Goal: Navigation & Orientation: Find specific page/section

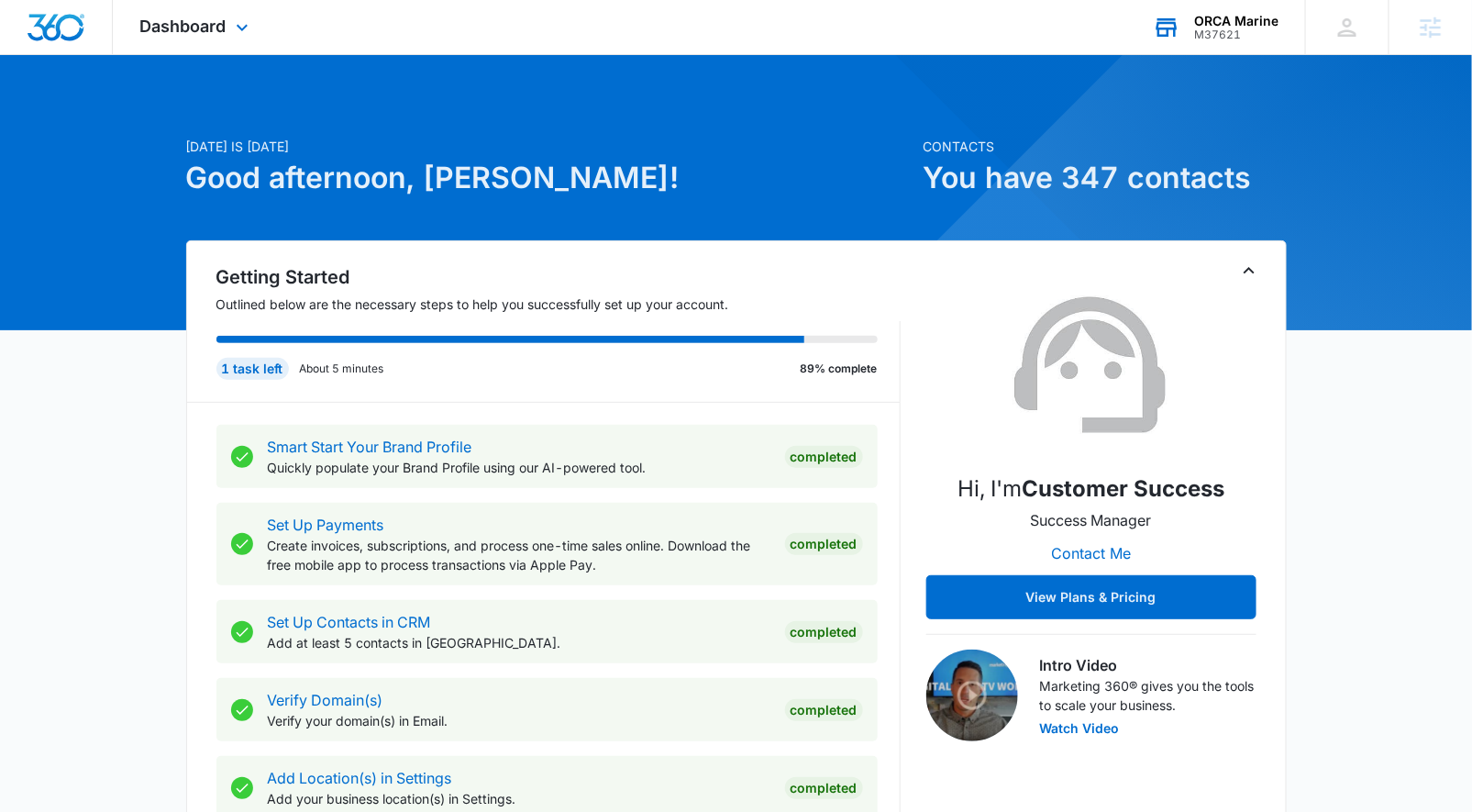
click at [1212, 39] on div "M37621" at bounding box center [1237, 34] width 84 height 13
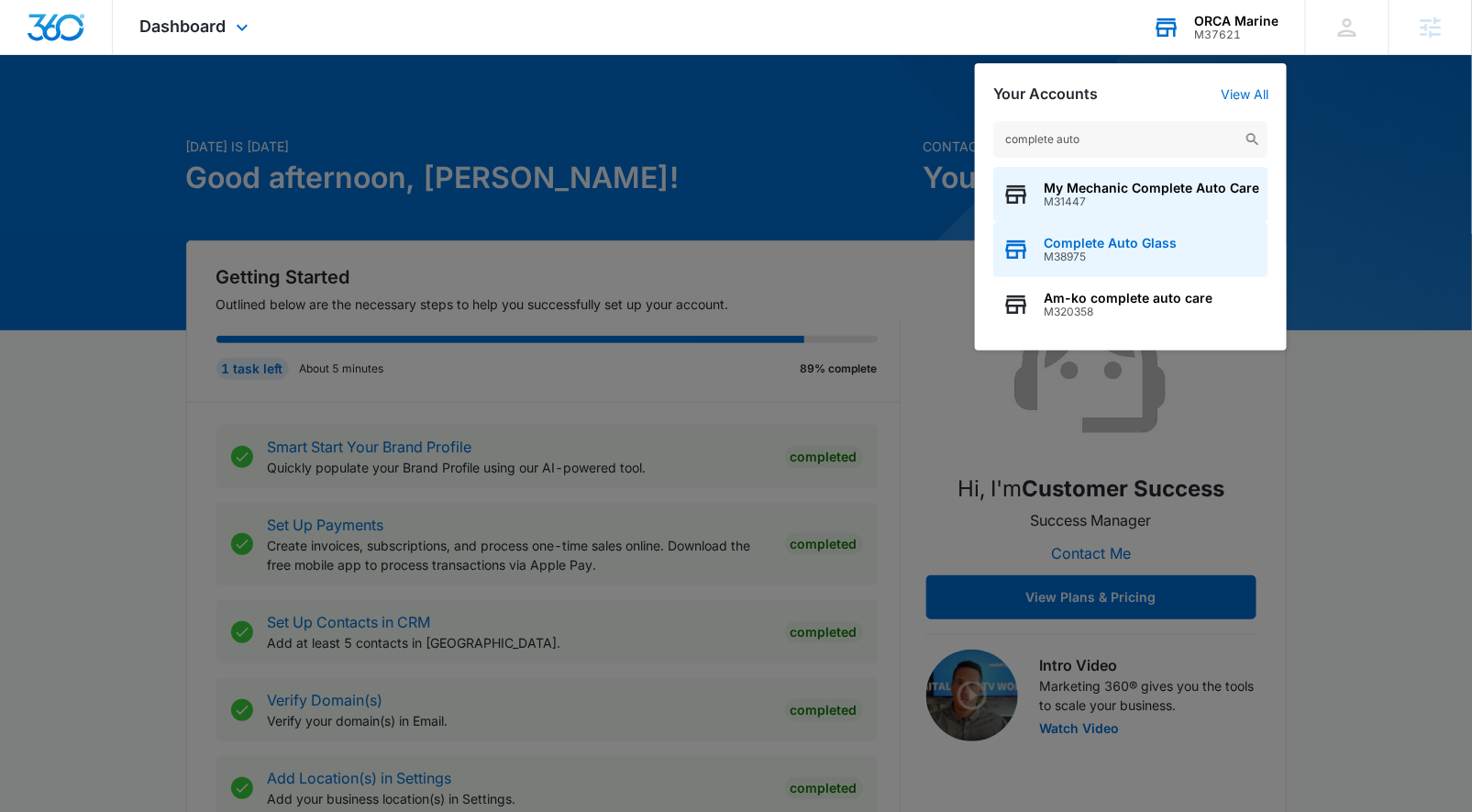
type input "complete auto"
click at [1069, 245] on span "Complete Auto Glass" at bounding box center [1110, 242] width 133 height 15
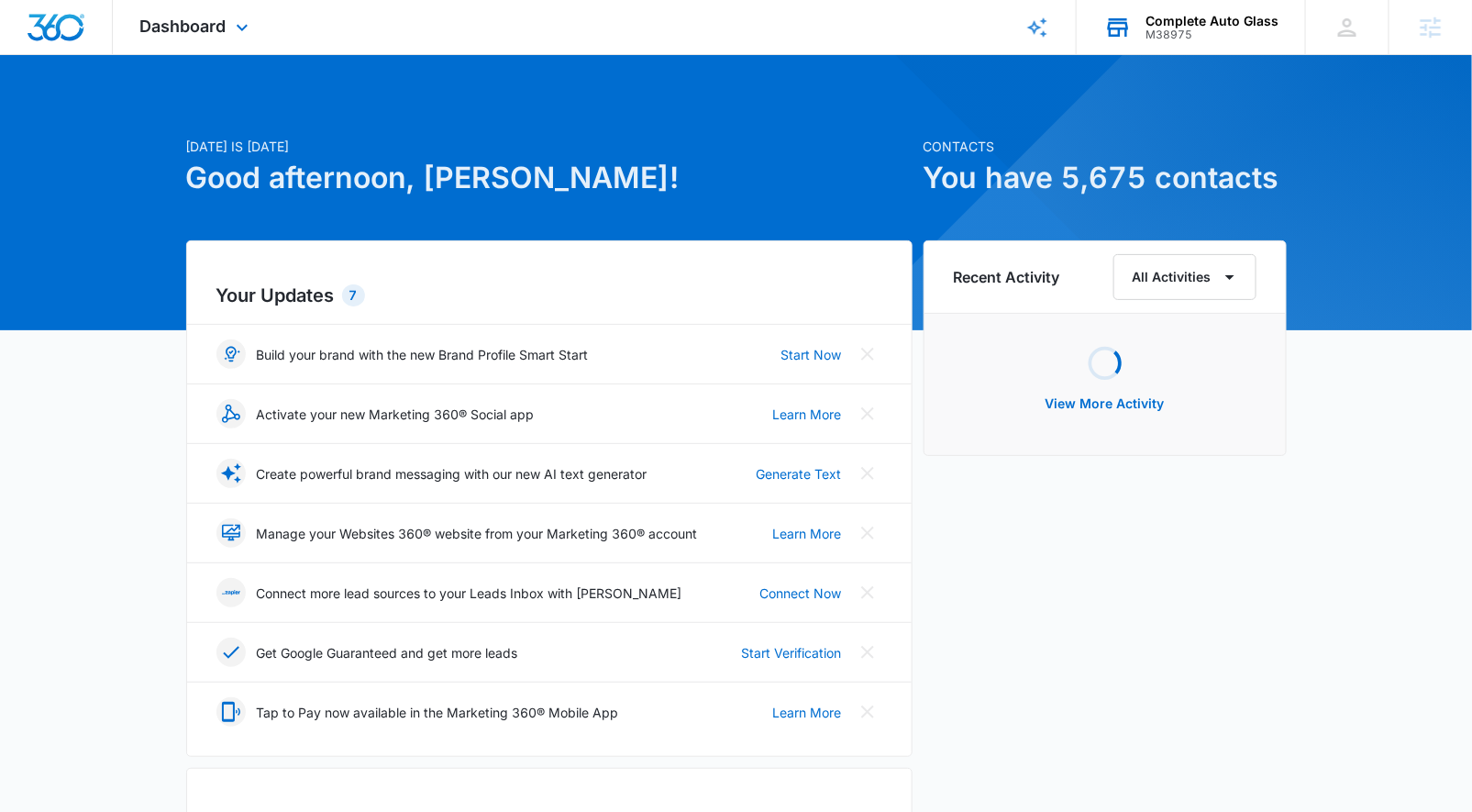
drag, startPoint x: 178, startPoint y: 14, endPoint x: 181, endPoint y: 45, distance: 31.1
click at [178, 14] on div "Dashboard Apps Reputation Websites Forms CRM Email Social Payments POS Content …" at bounding box center [196, 27] width 168 height 54
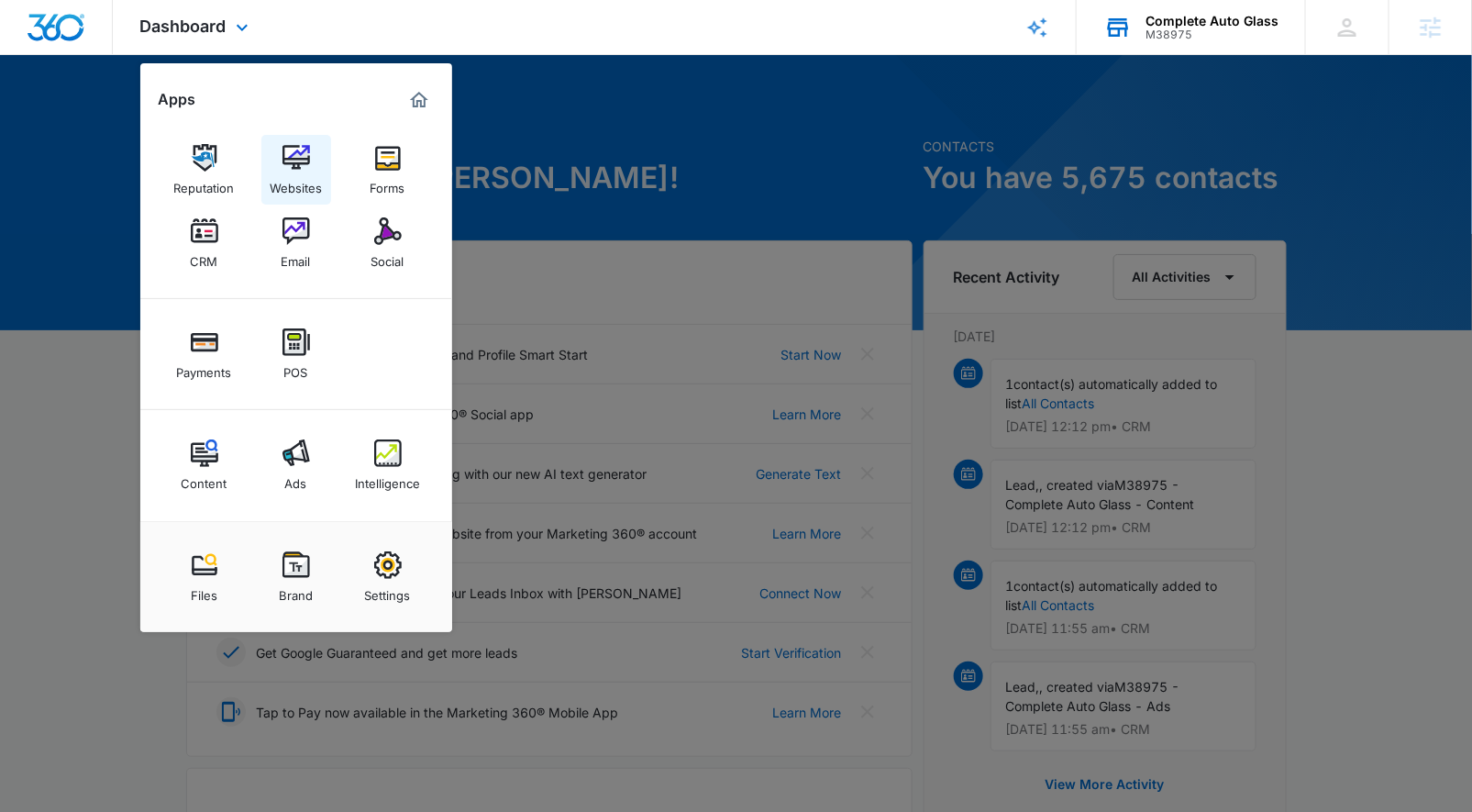
click at [274, 174] on div "Websites" at bounding box center [296, 183] width 52 height 24
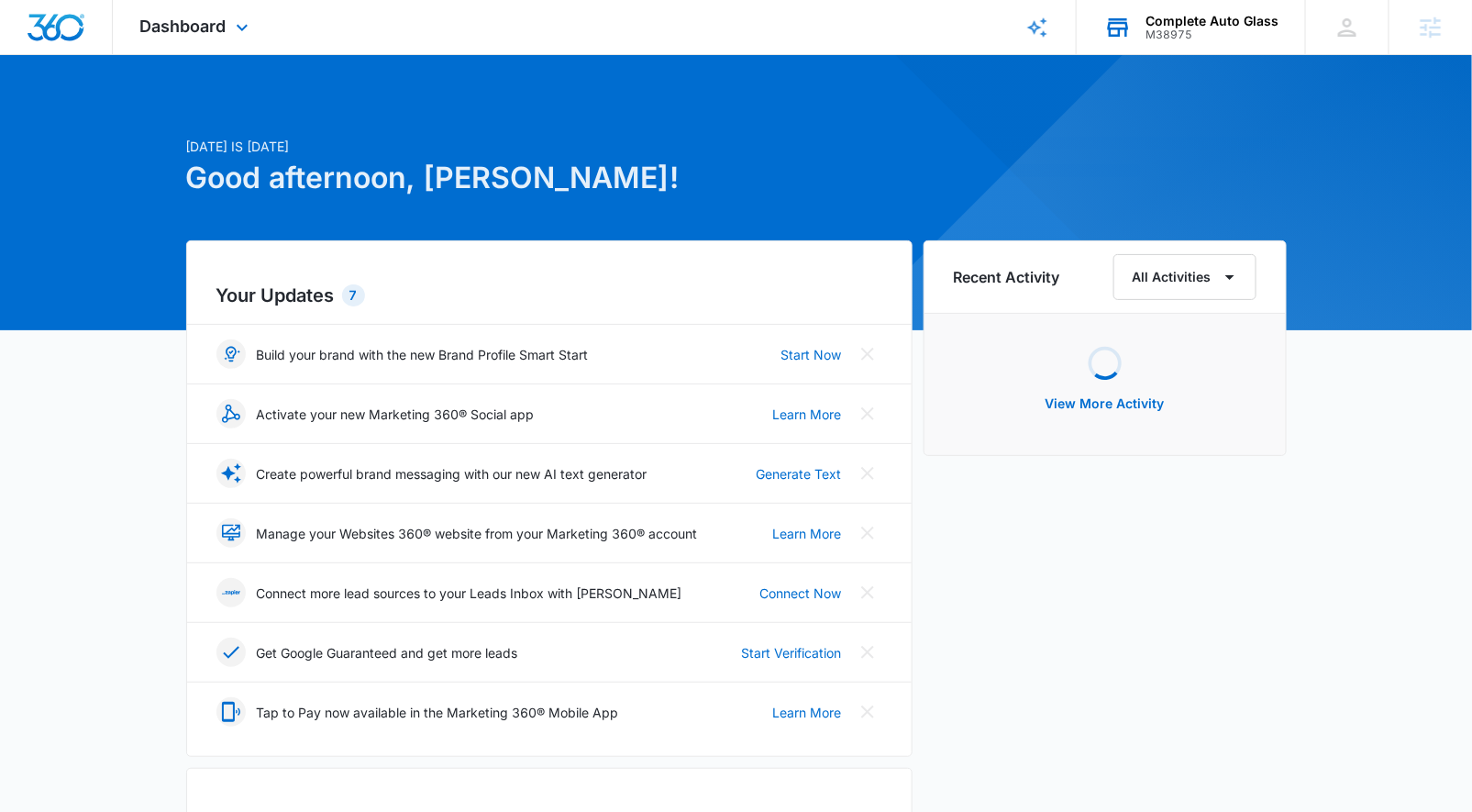
click at [1192, 12] on div "Complete Auto Glass M38975 Your Accounts View All" at bounding box center [1191, 27] width 229 height 54
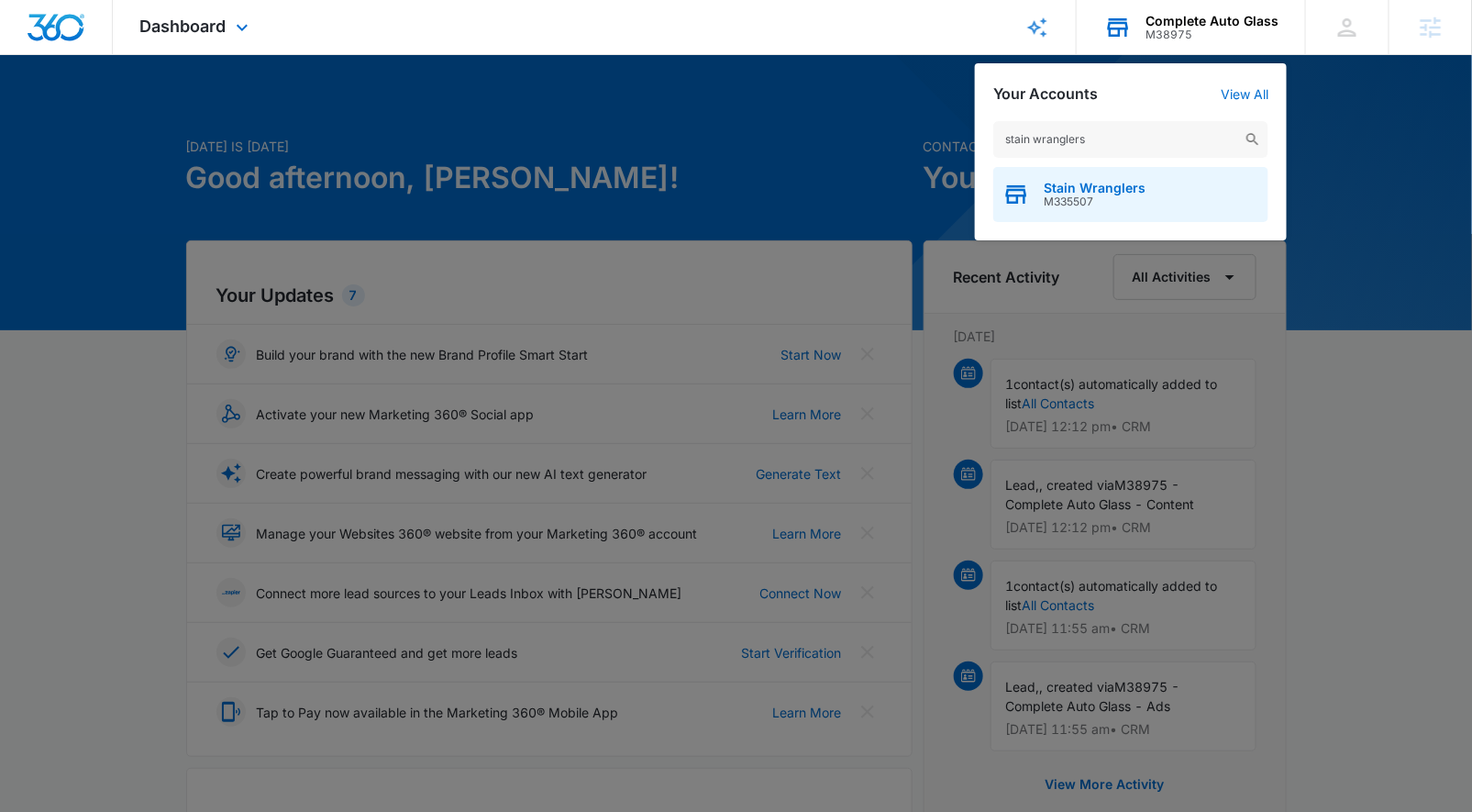
type input "stain wranglers"
click at [1046, 215] on div "Stain Wranglers M335507" at bounding box center [1131, 194] width 275 height 55
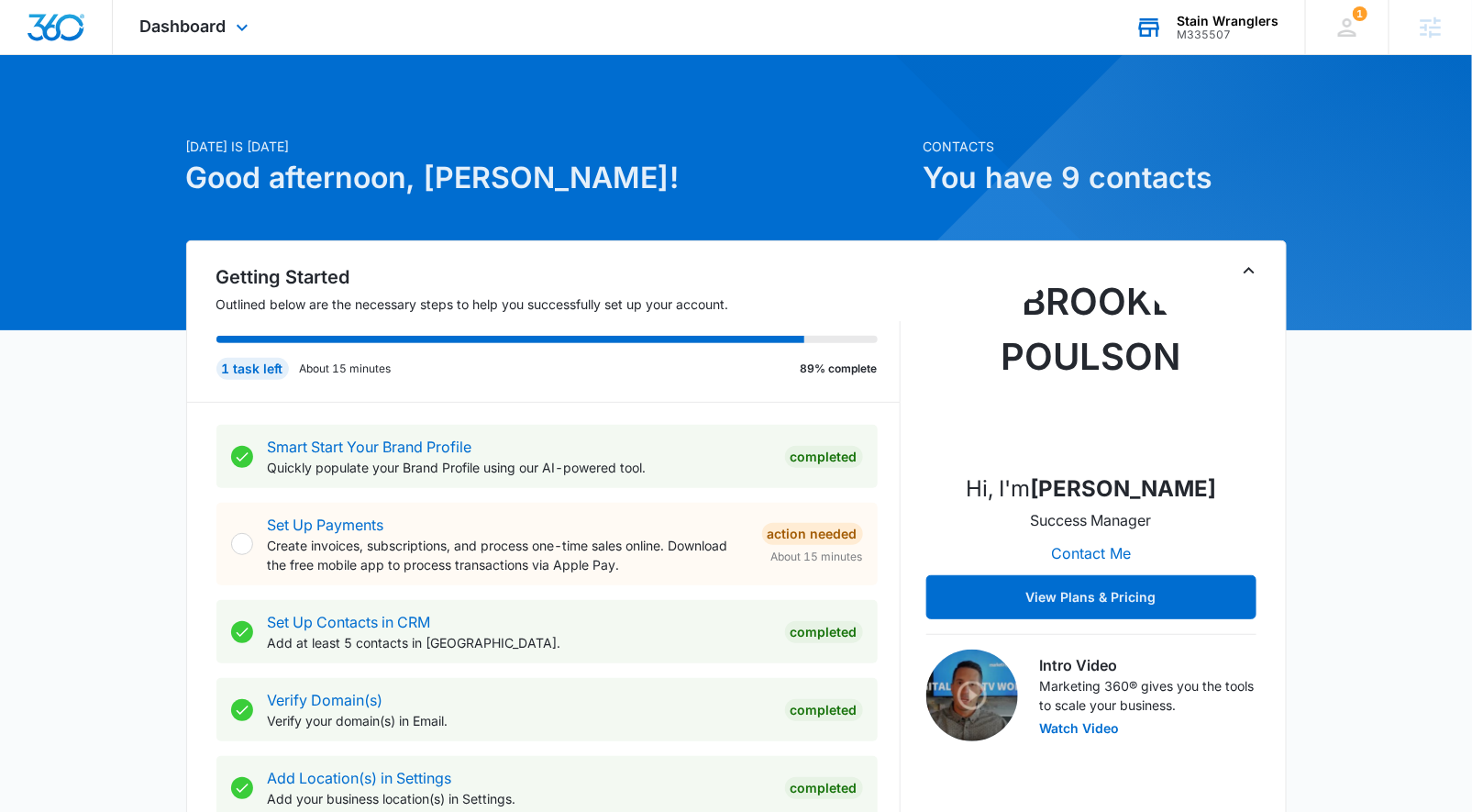
drag, startPoint x: 203, startPoint y: 23, endPoint x: 209, endPoint y: 96, distance: 73.2
click at [202, 24] on span "Dashboard" at bounding box center [183, 26] width 86 height 19
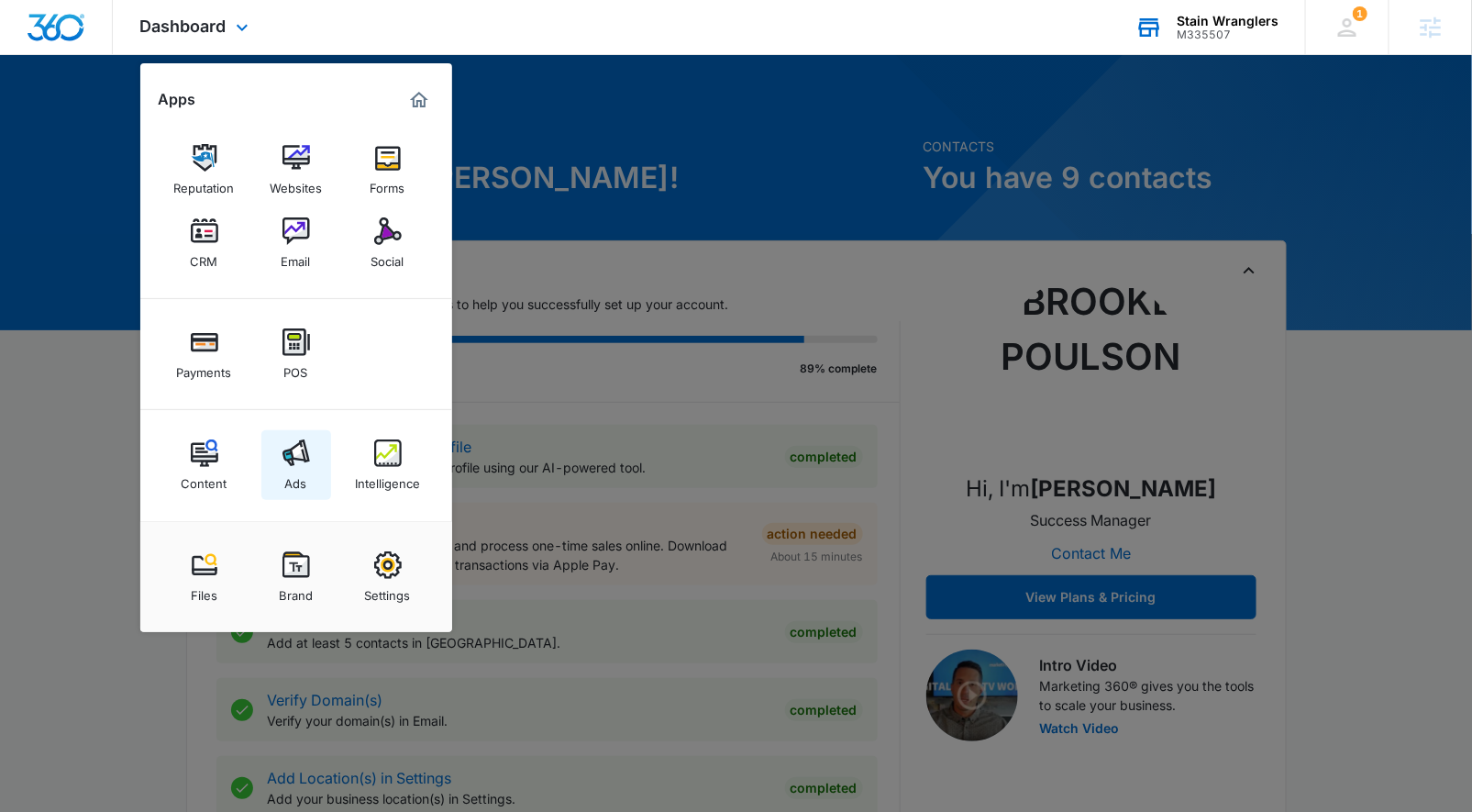
click at [308, 476] on link "Ads" at bounding box center [297, 465] width 70 height 70
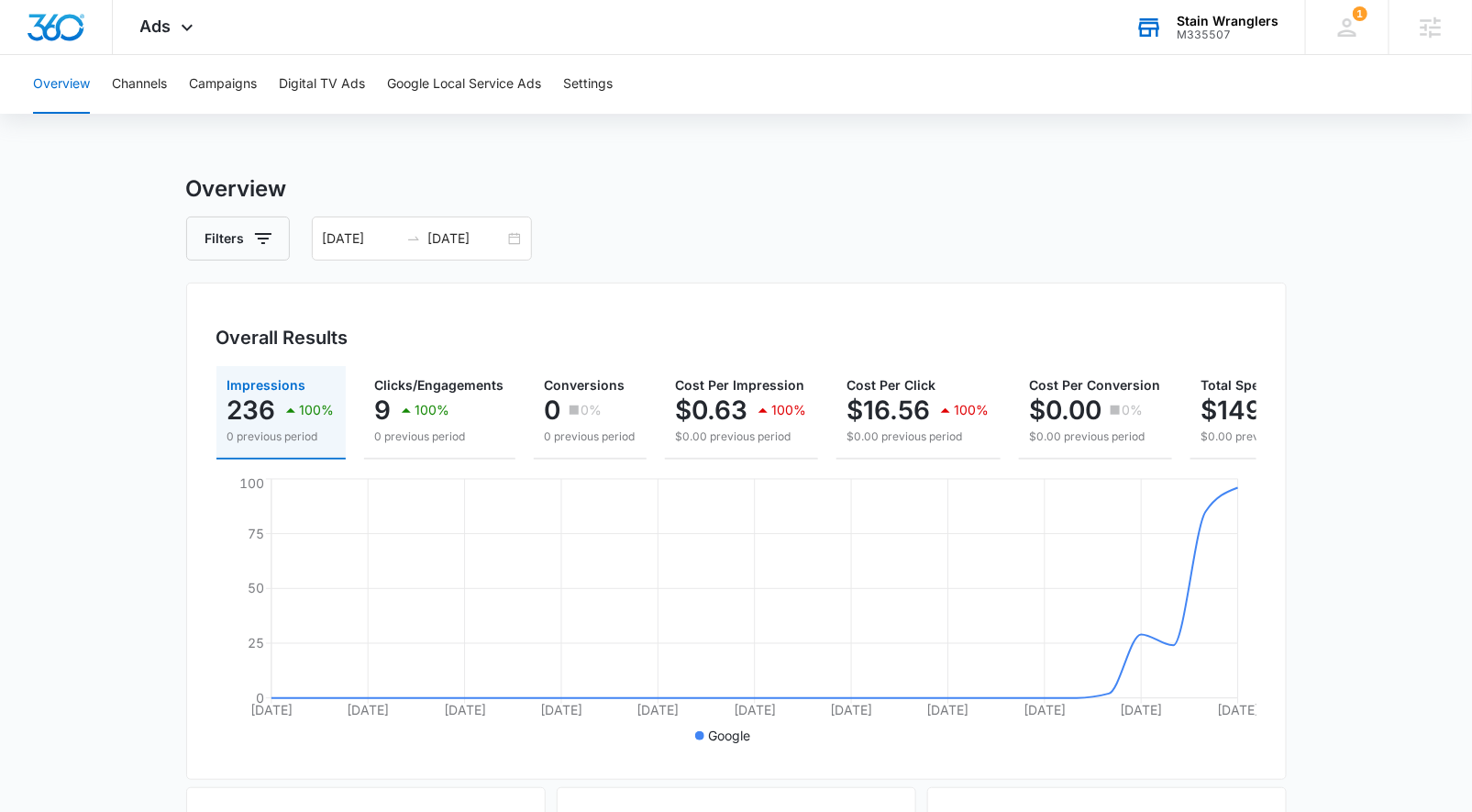
drag, startPoint x: 507, startPoint y: 243, endPoint x: 493, endPoint y: 336, distance: 94.0
click at [507, 243] on div "08/04/2025 09/03/2025" at bounding box center [422, 237] width 220 height 44
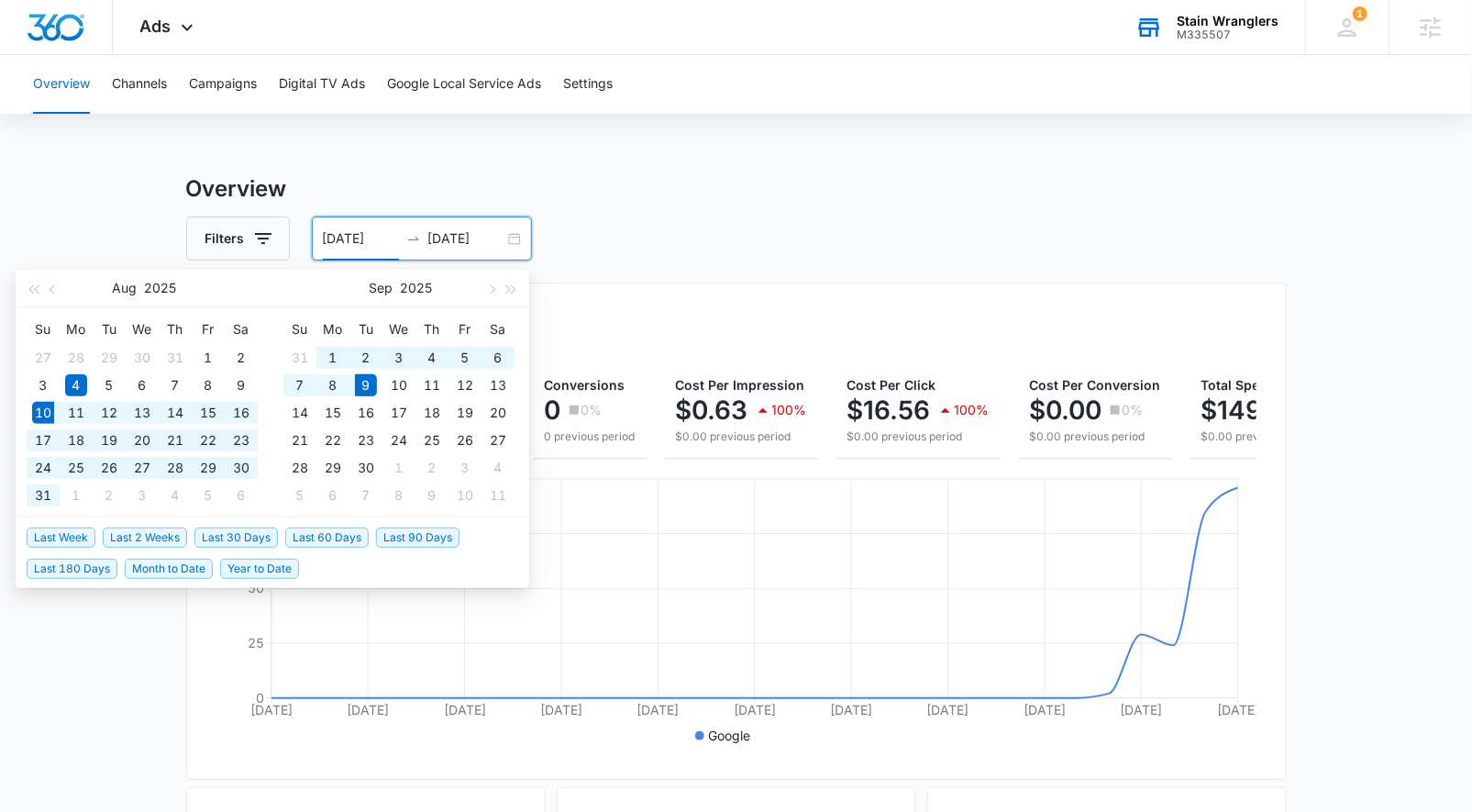
click at [250, 542] on span "Last 30 Days" at bounding box center [236, 537] width 83 height 20
type input "08/10/2025"
type input "09/09/2025"
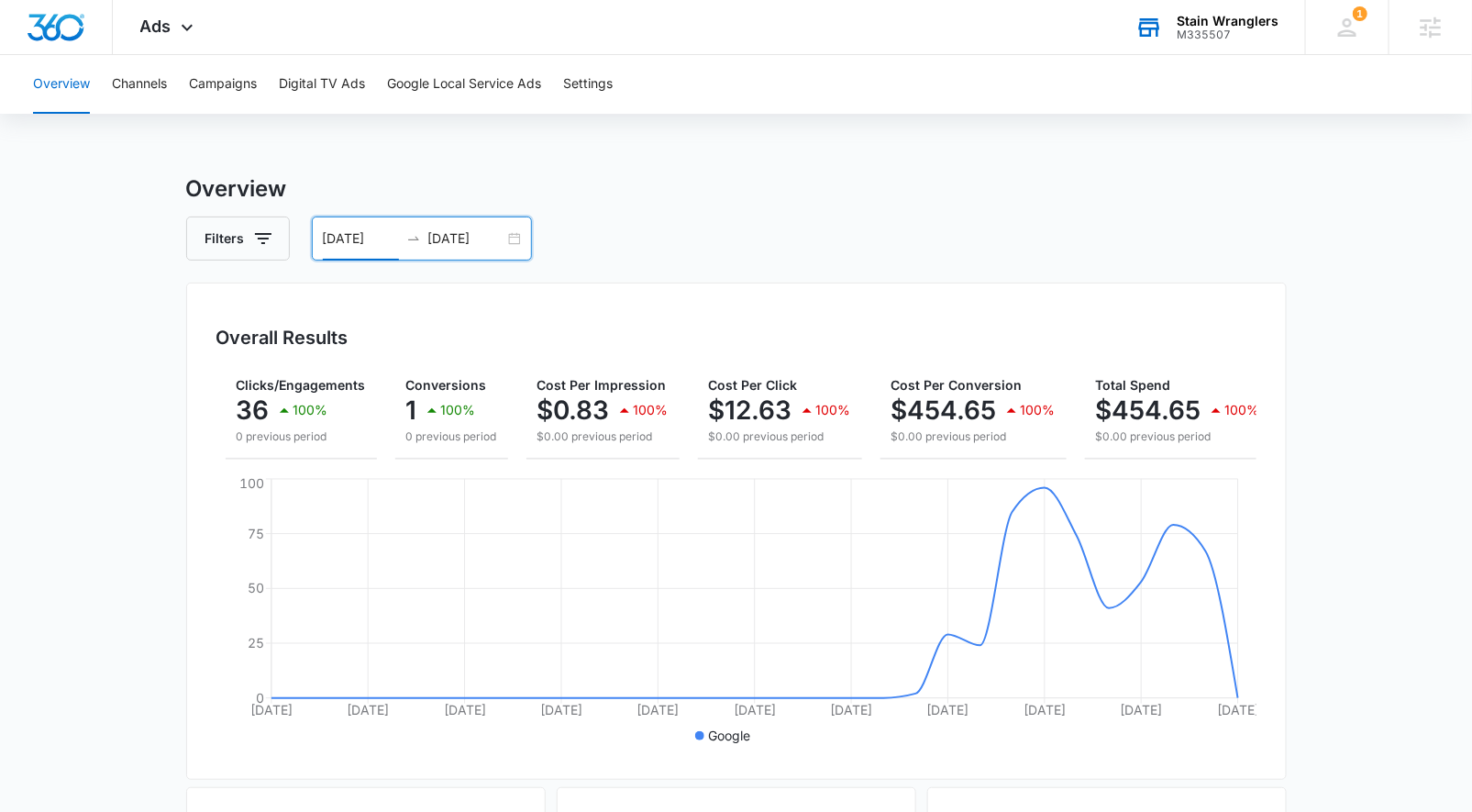
scroll to position [0, 159]
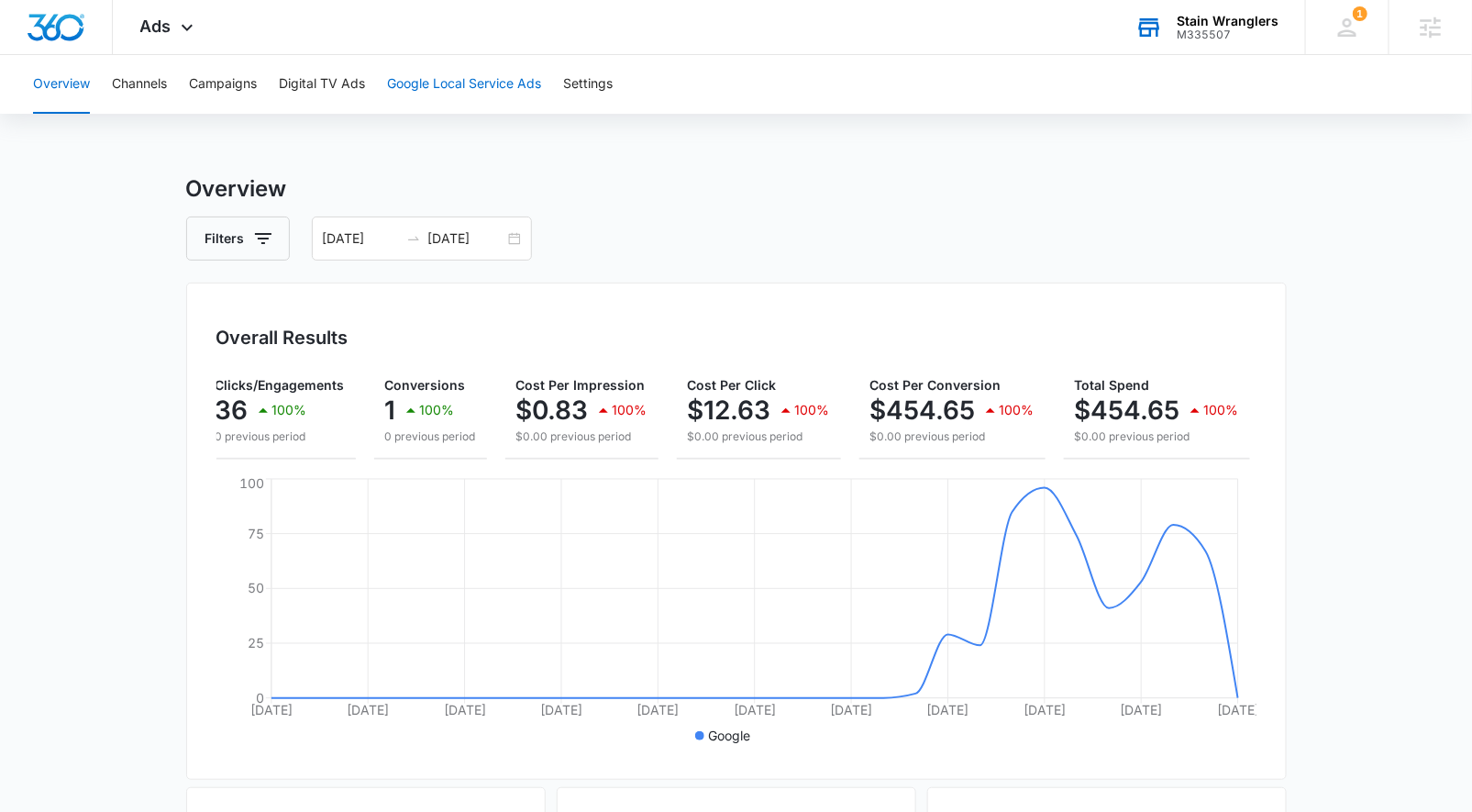
click at [443, 75] on button "Google Local Service Ads" at bounding box center [463, 84] width 154 height 59
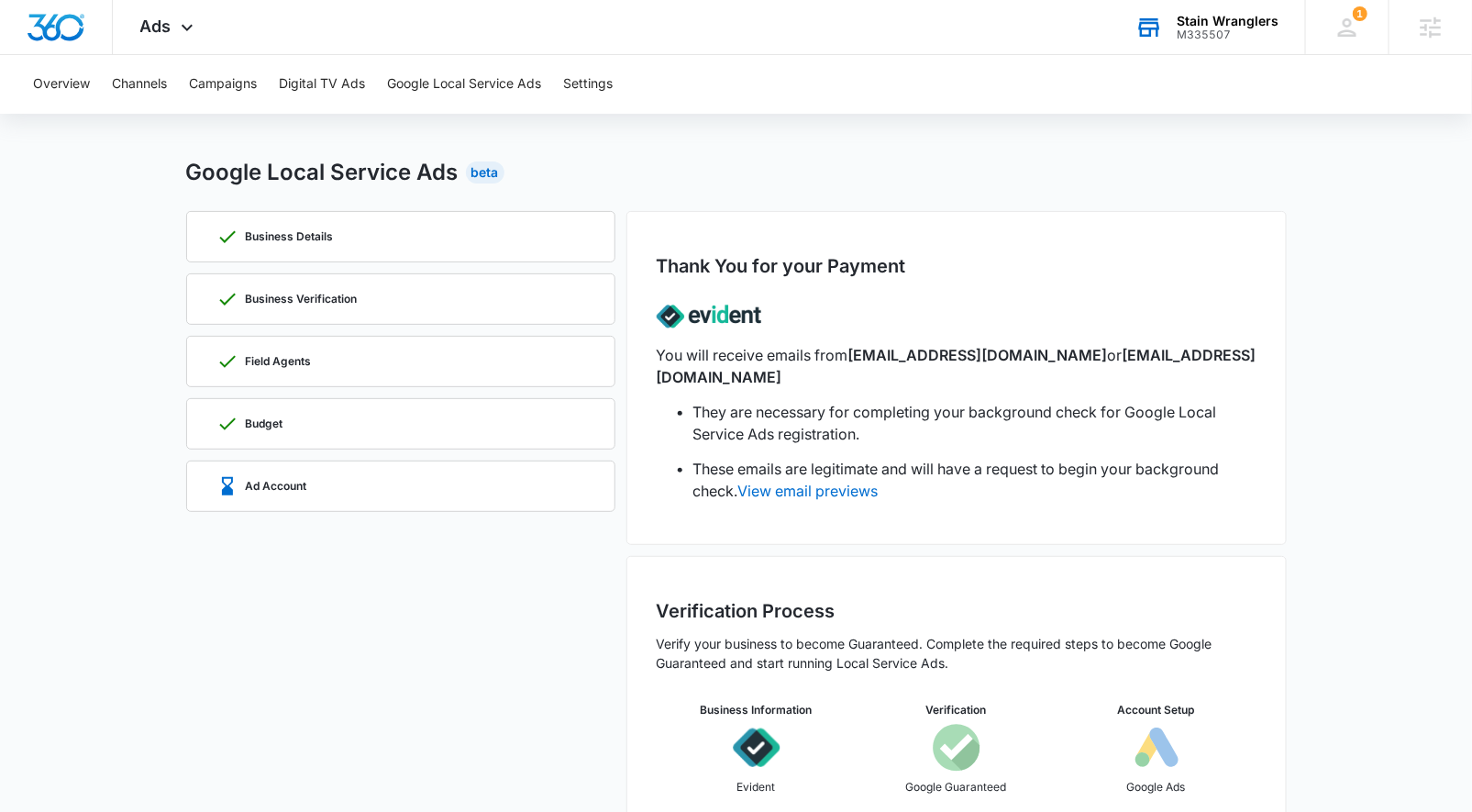
scroll to position [70, 0]
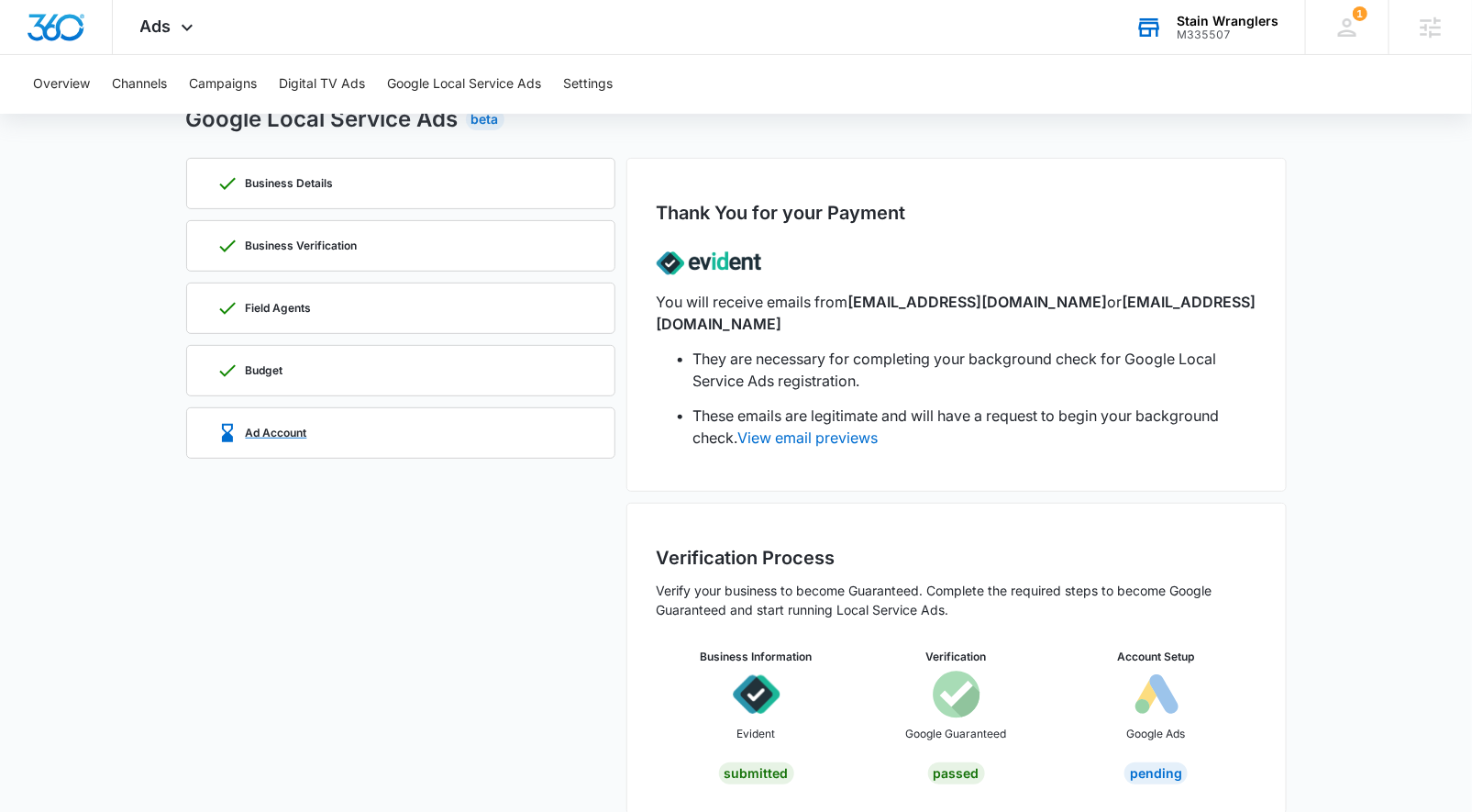
click at [284, 432] on p "Ad Account" at bounding box center [276, 432] width 61 height 11
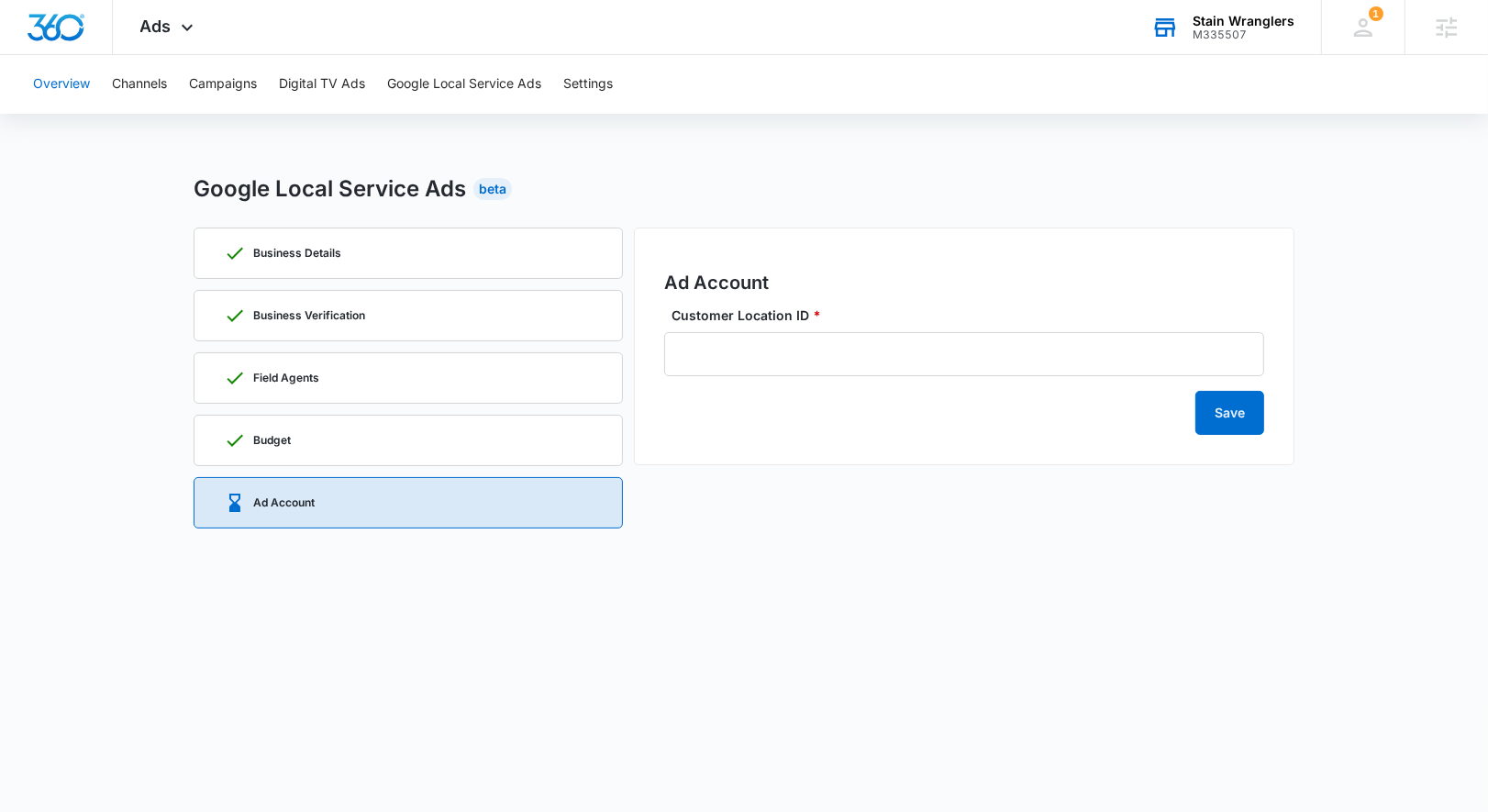
click at [66, 78] on button "Overview" at bounding box center [61, 84] width 57 height 59
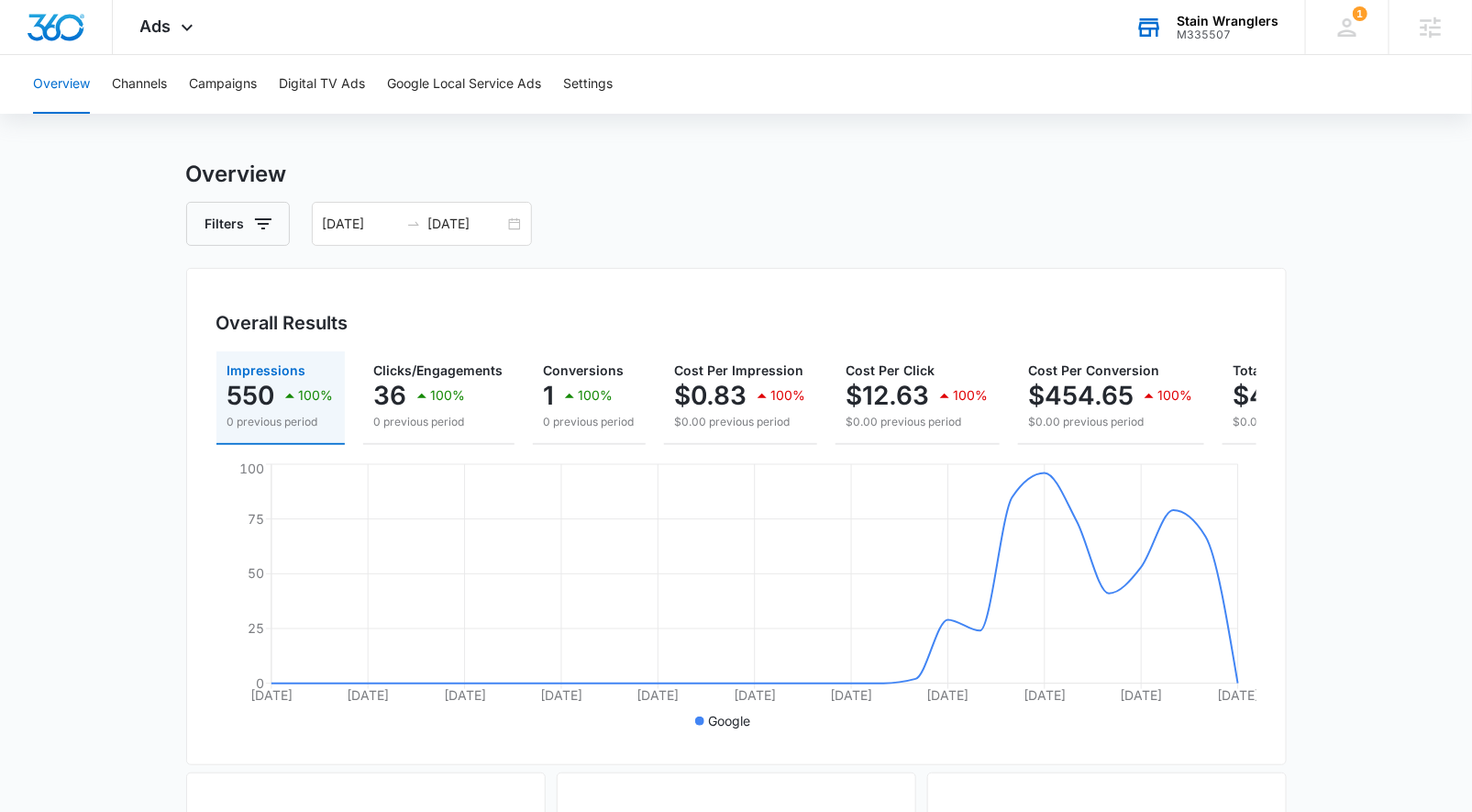
scroll to position [0, 159]
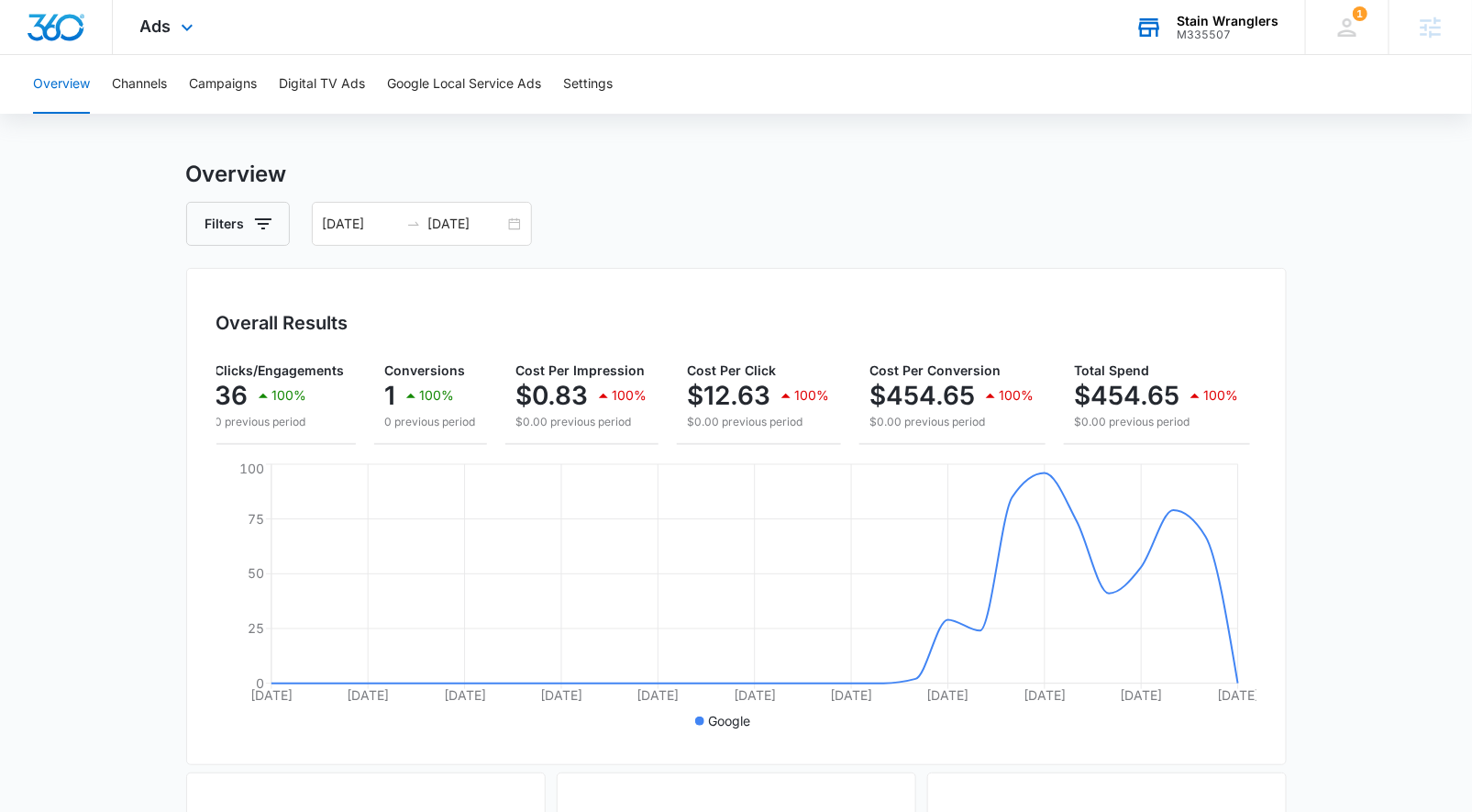
click at [176, 28] on icon at bounding box center [187, 27] width 22 height 22
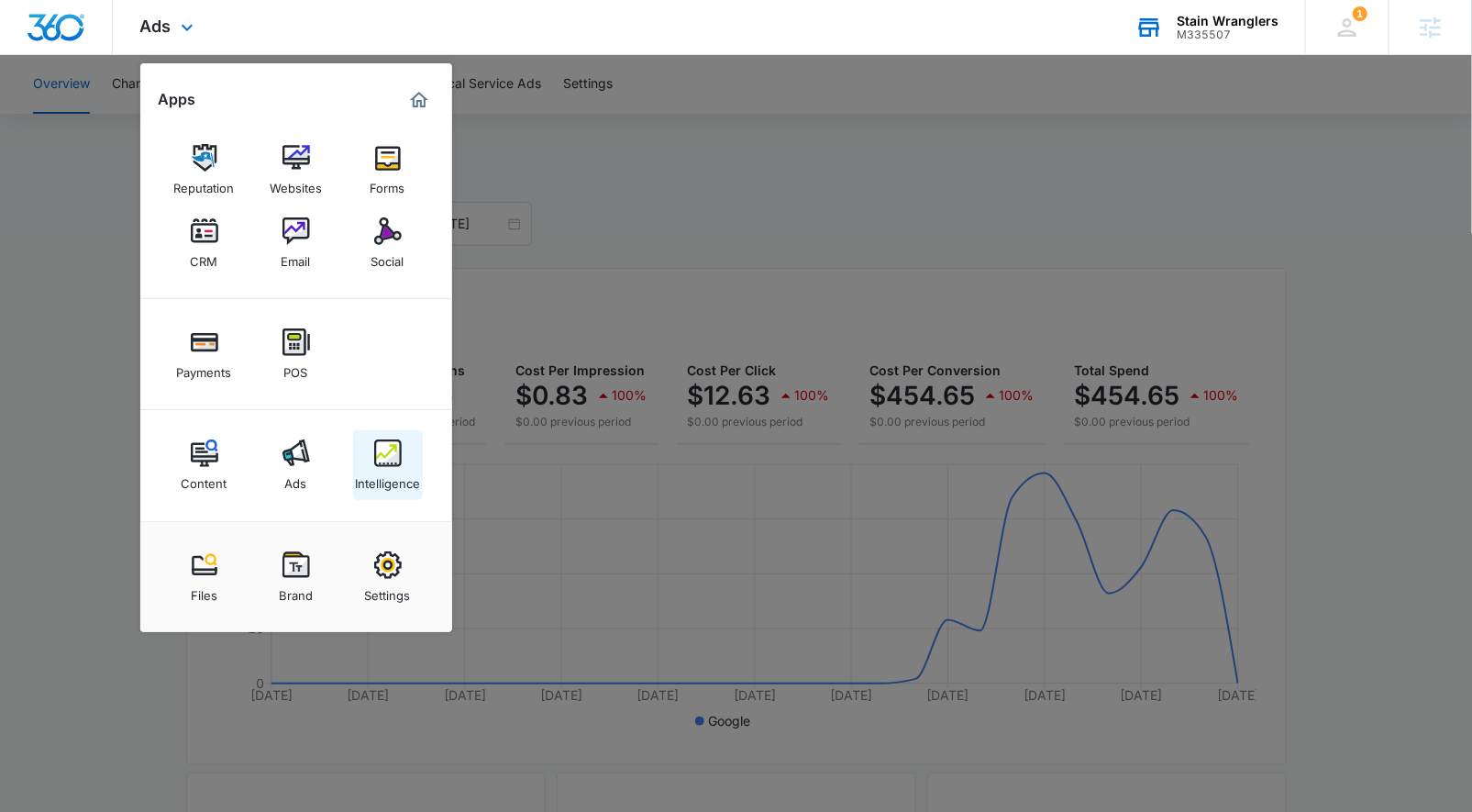
click at [382, 468] on div "Intelligence" at bounding box center [387, 479] width 65 height 24
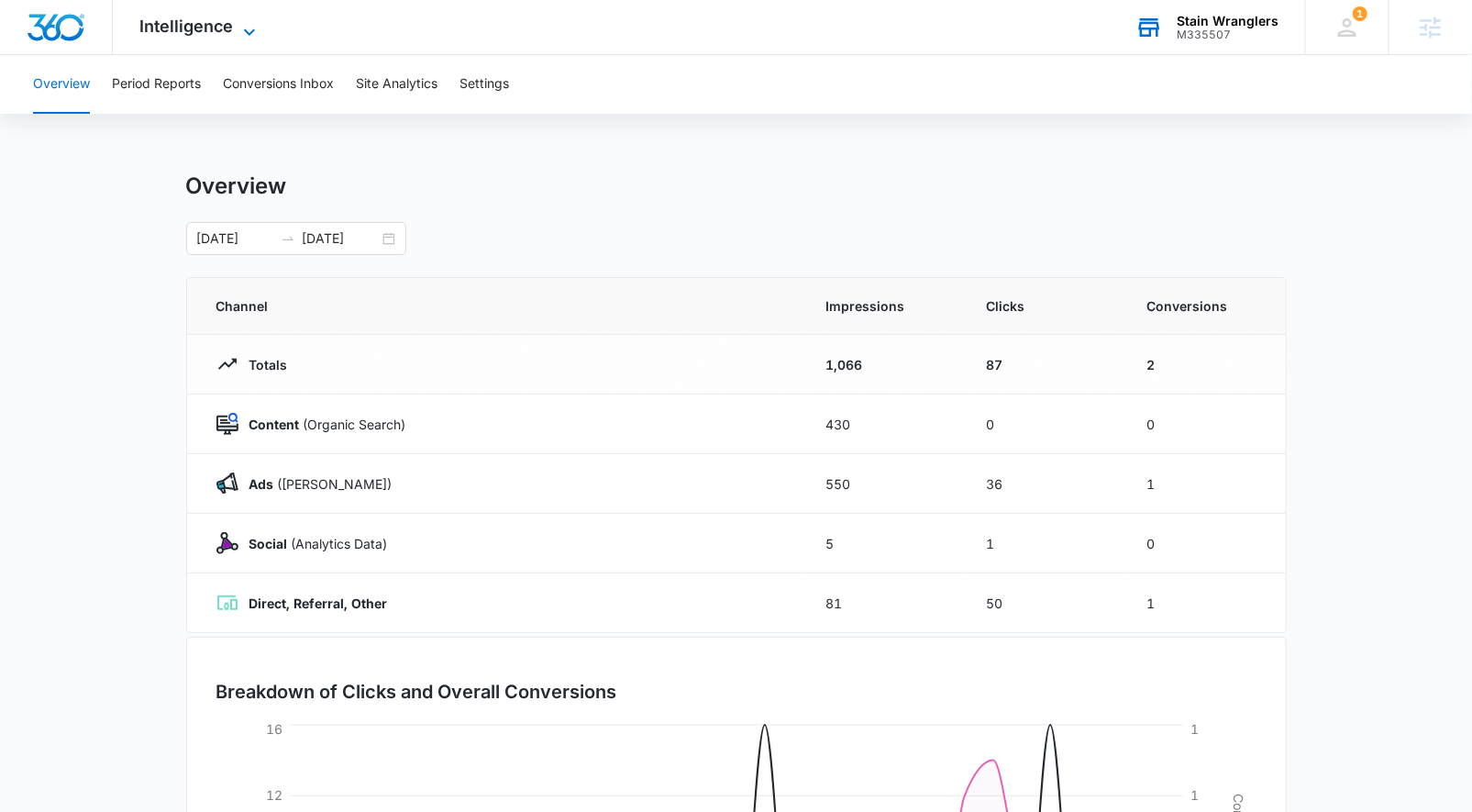
click at [164, 28] on span "Intelligence" at bounding box center [187, 26] width 94 height 19
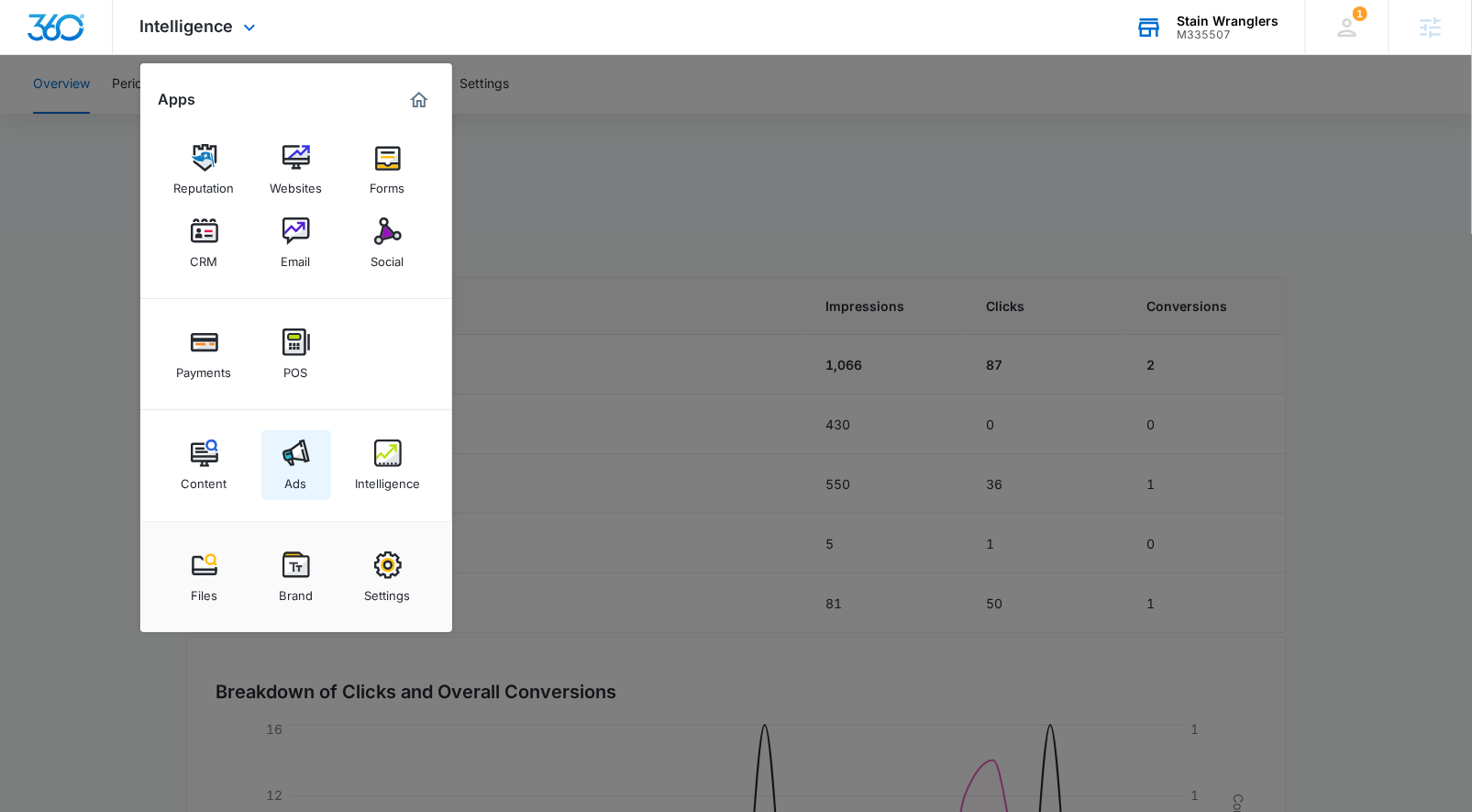
click at [289, 452] on img at bounding box center [297, 453] width 27 height 27
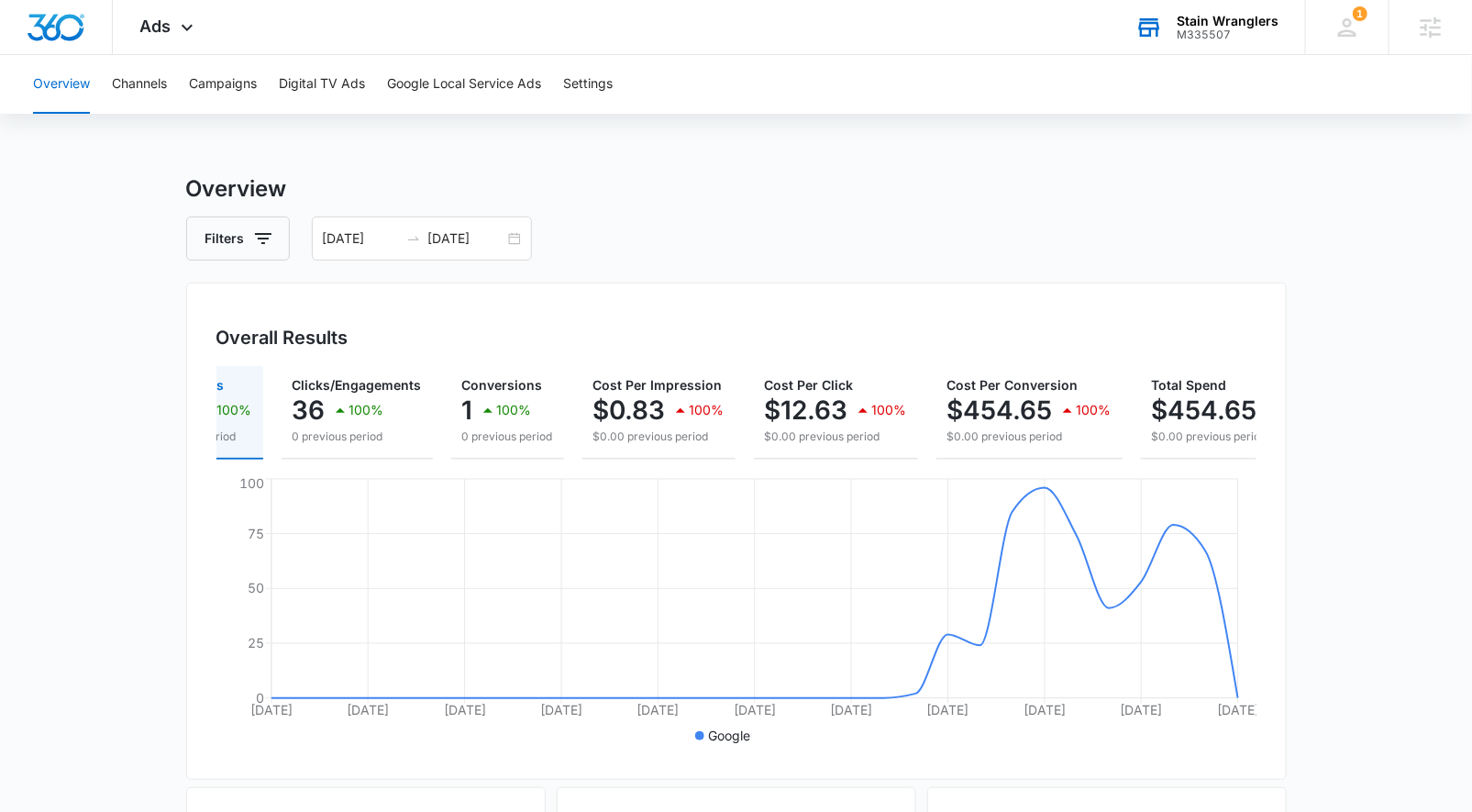
scroll to position [0, 159]
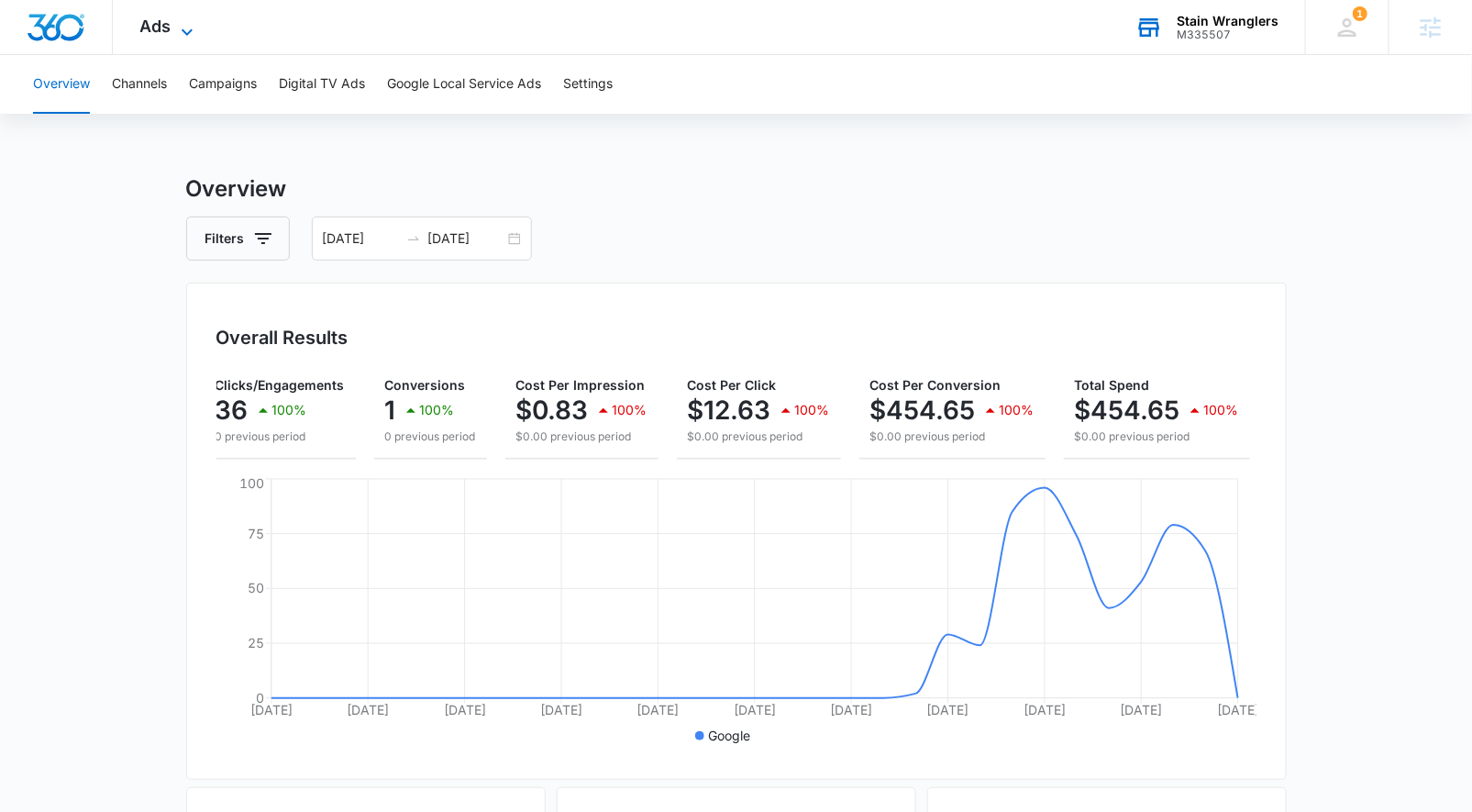
click at [166, 30] on span "Ads" at bounding box center [156, 26] width 31 height 19
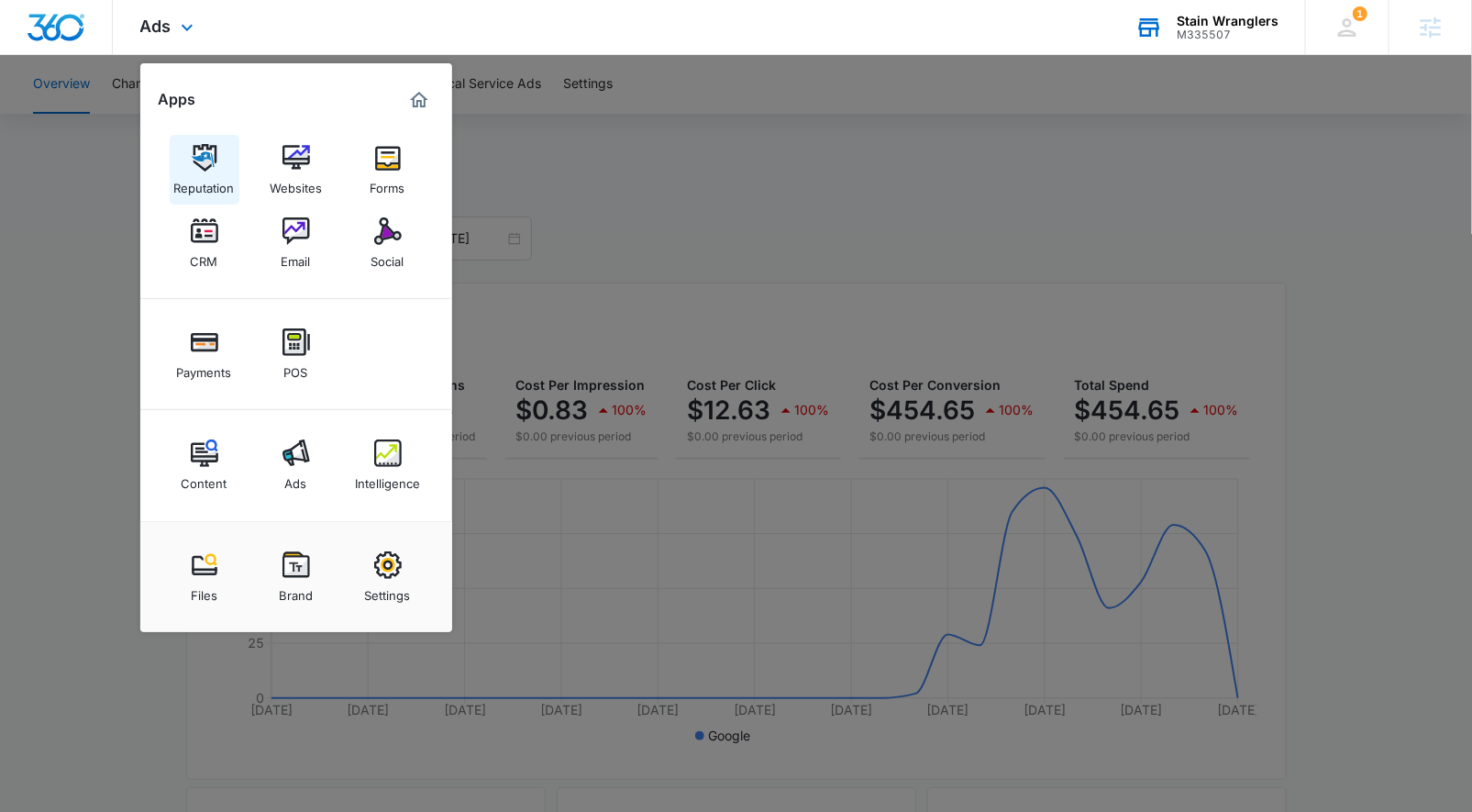
click at [218, 169] on link "Reputation" at bounding box center [204, 170] width 70 height 70
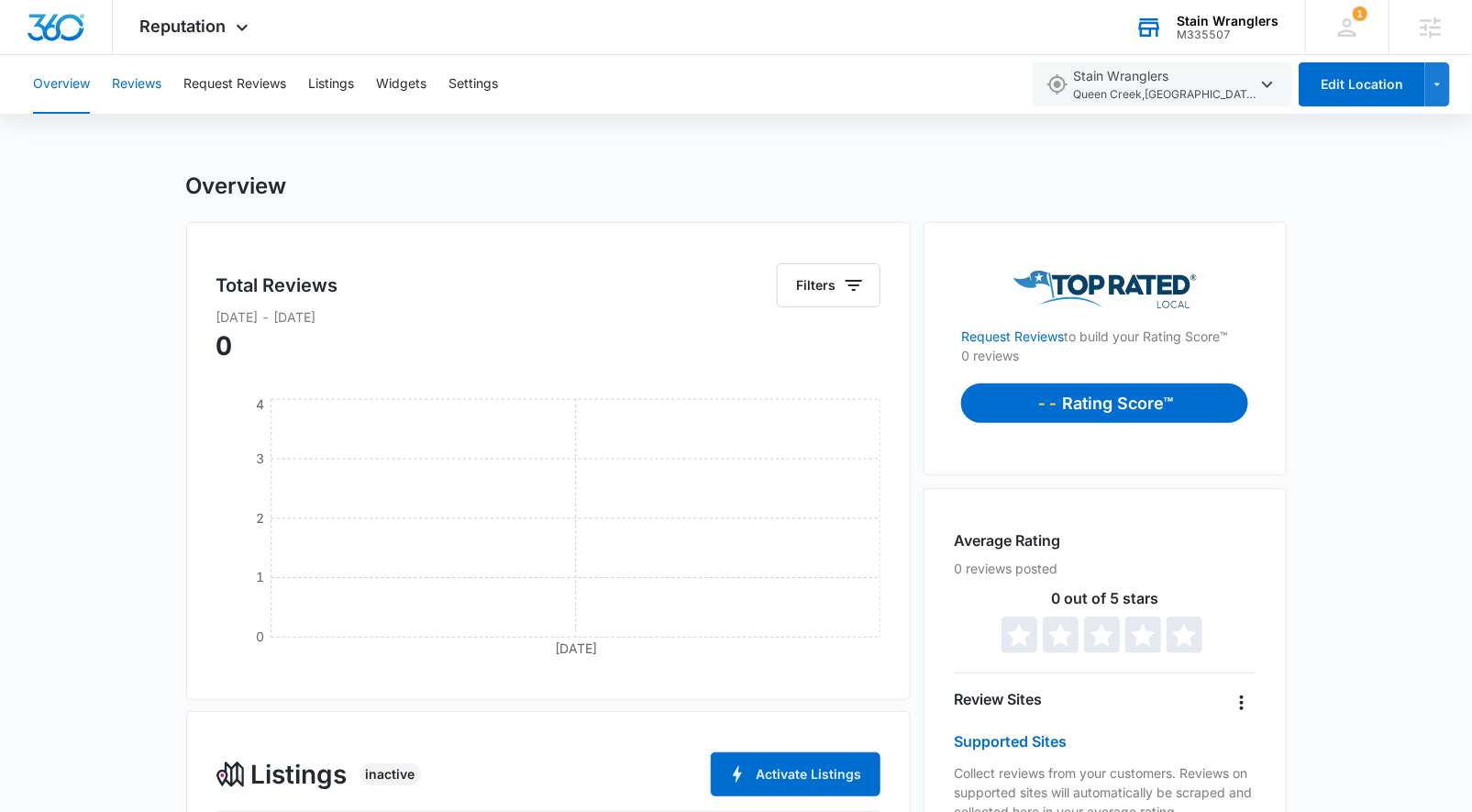
click at [156, 91] on button "Reviews" at bounding box center [136, 84] width 49 height 59
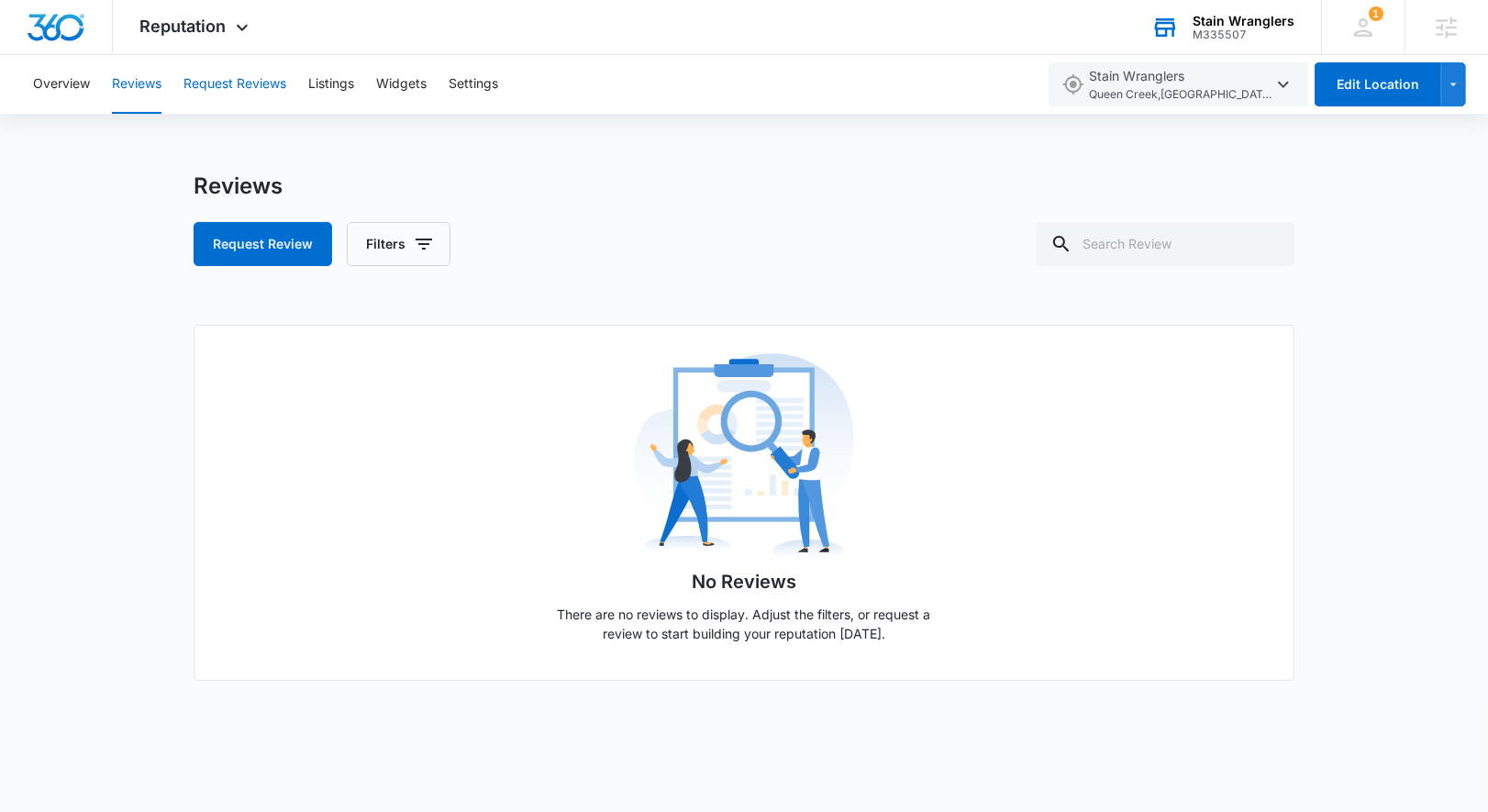
click at [231, 89] on button "Request Reviews" at bounding box center [235, 84] width 103 height 59
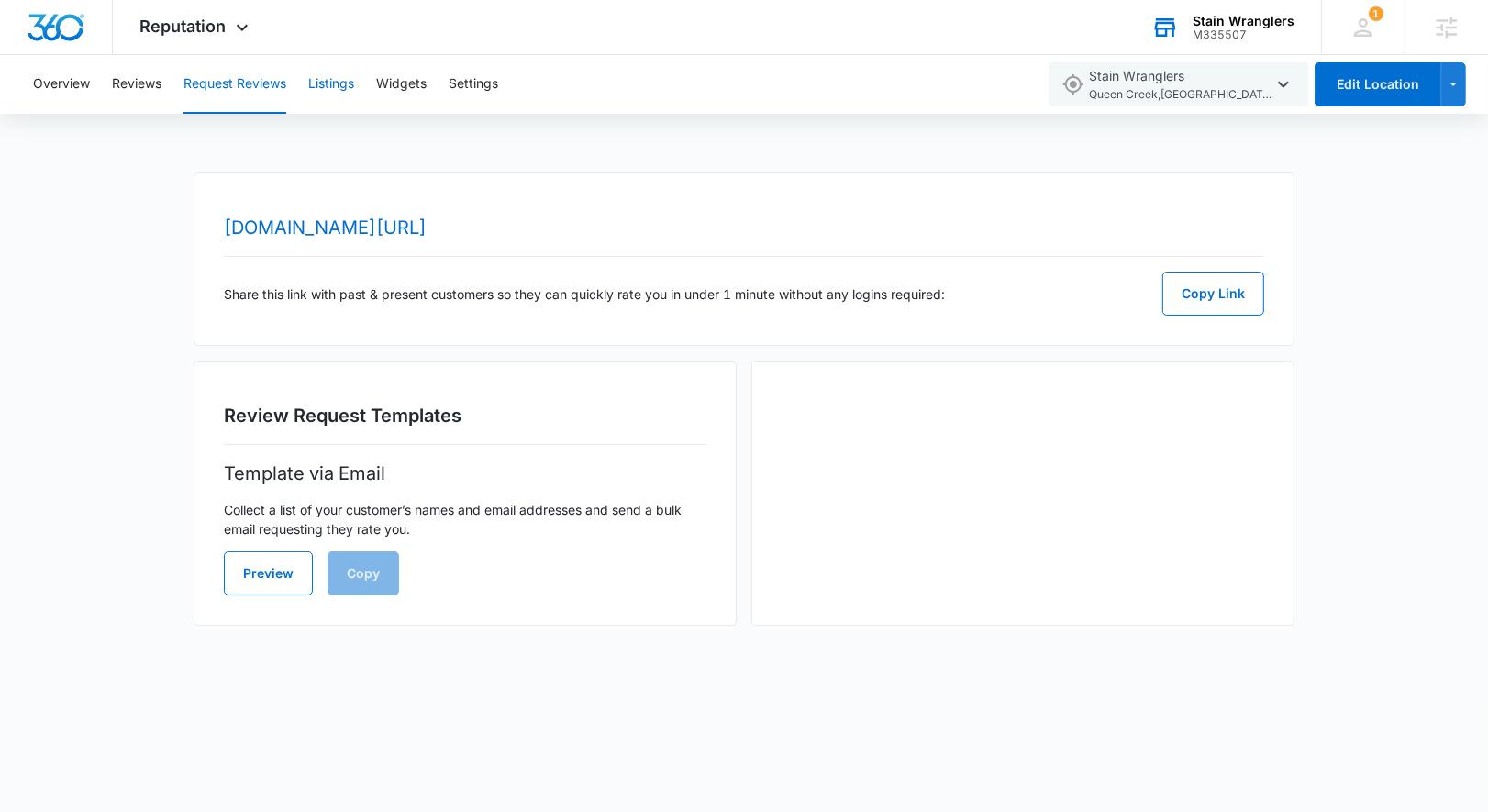
click at [341, 77] on button "Listings" at bounding box center [331, 84] width 46 height 59
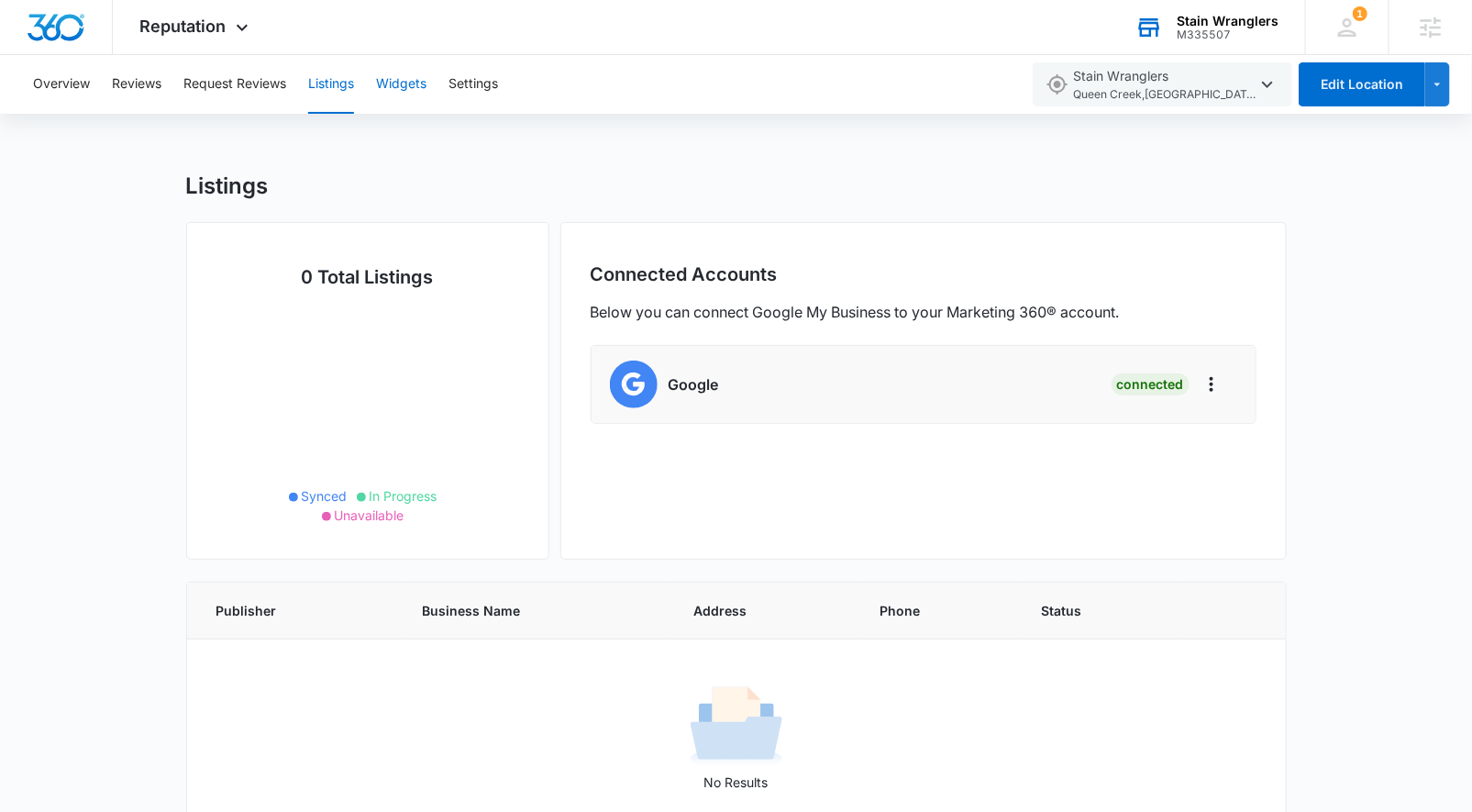
click at [396, 83] on button "Widgets" at bounding box center [401, 84] width 50 height 59
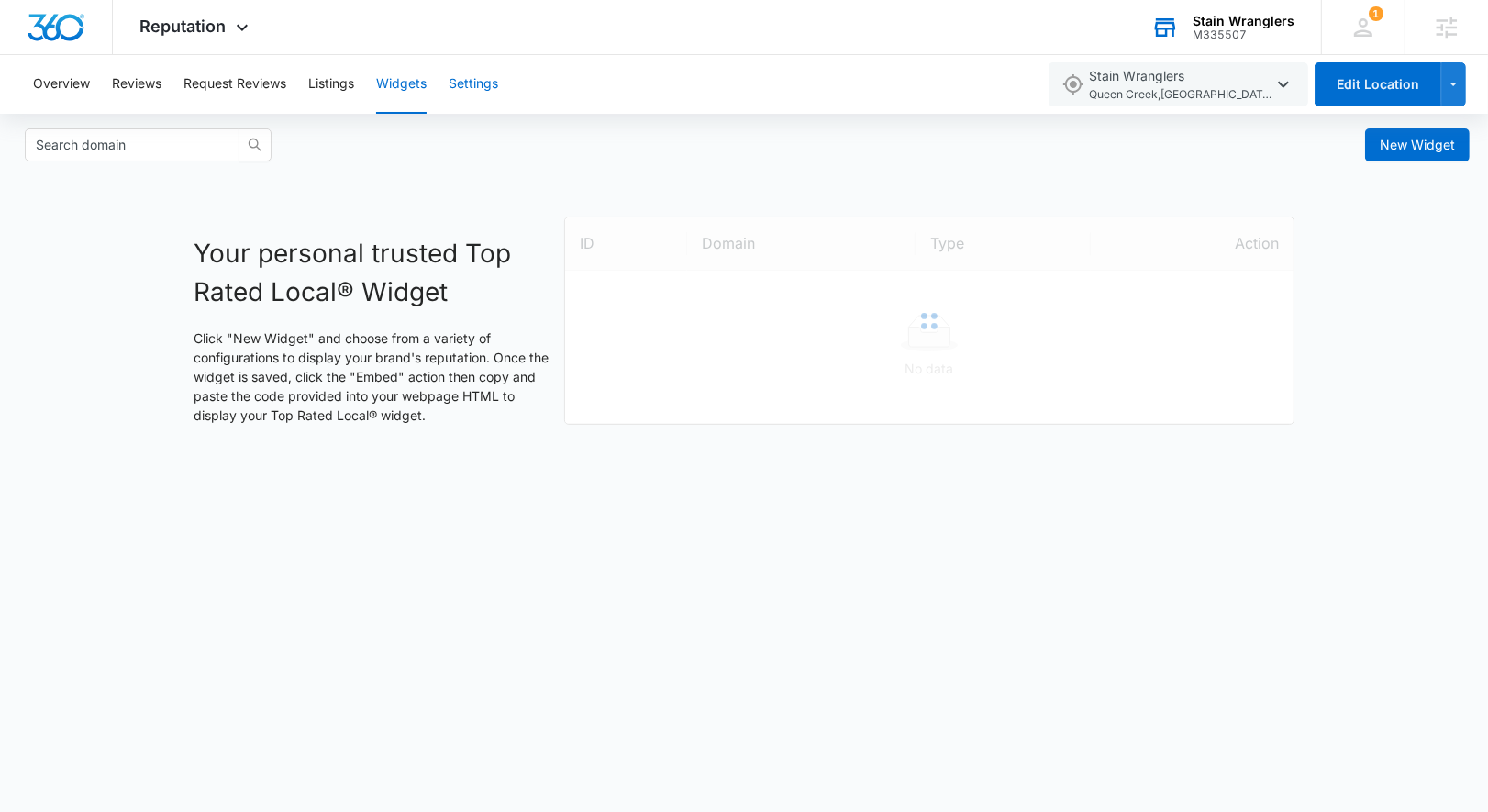
click at [473, 78] on button "Settings" at bounding box center [473, 84] width 49 height 59
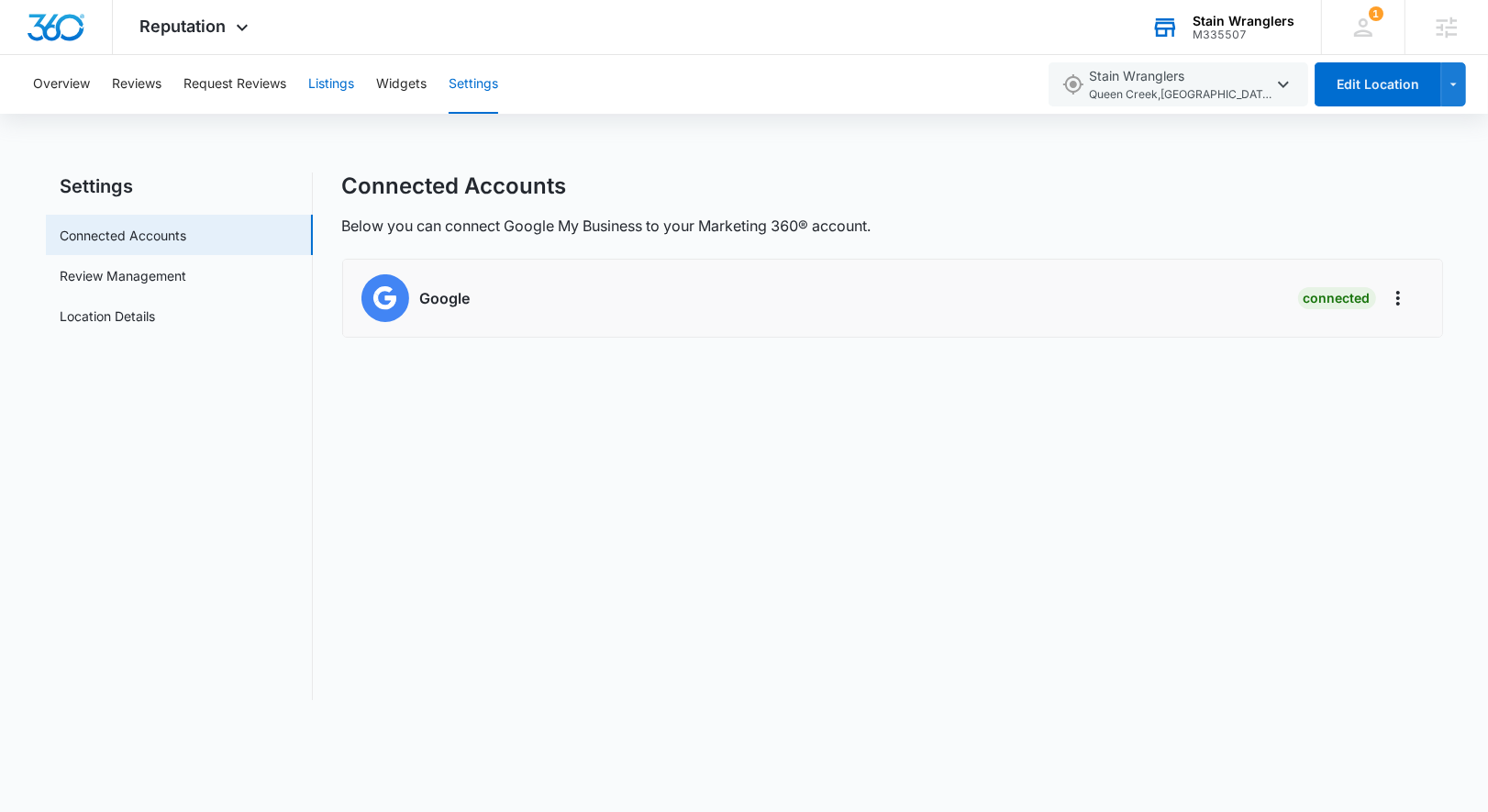
click at [344, 90] on button "Listings" at bounding box center [331, 84] width 46 height 59
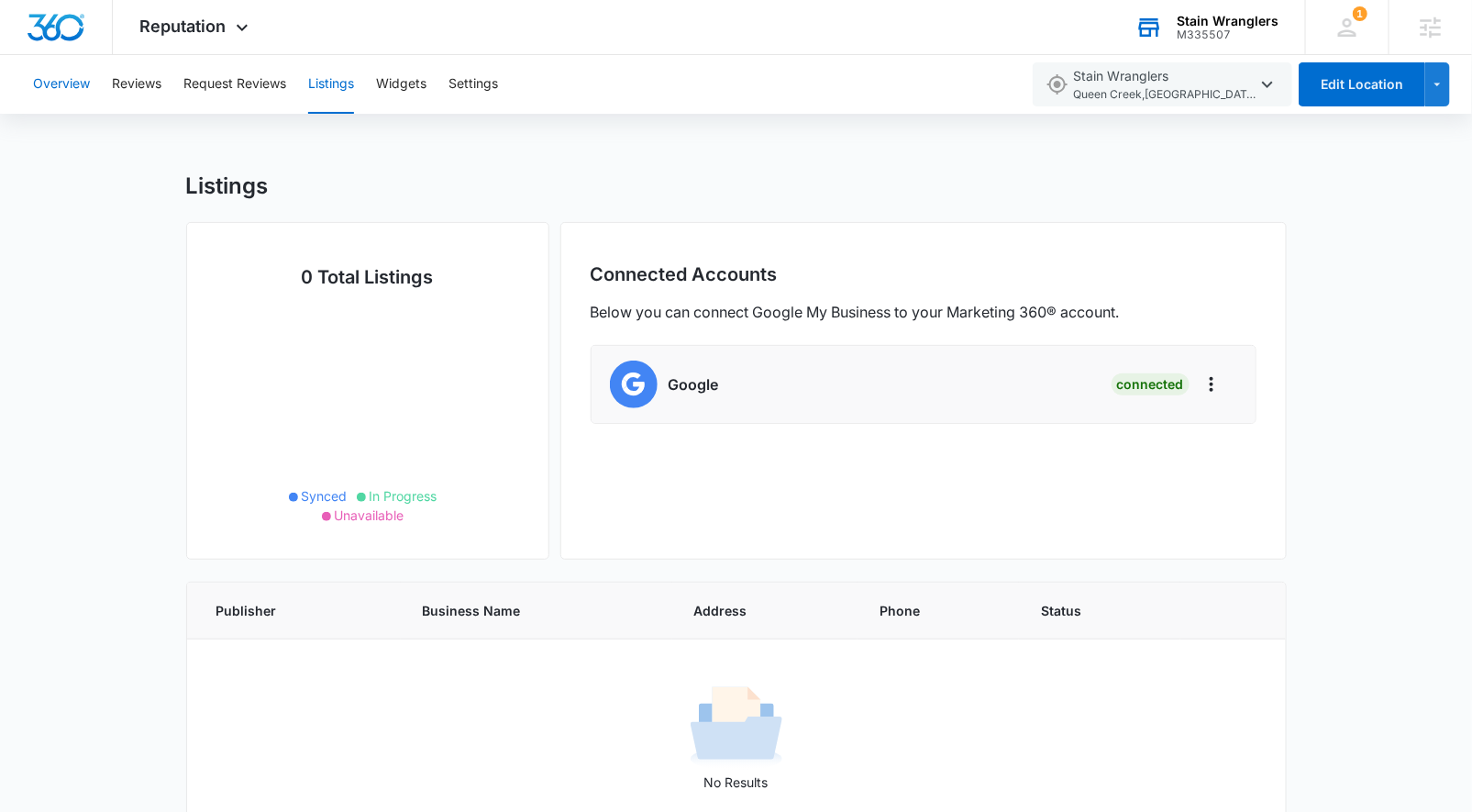
click at [70, 86] on button "Overview" at bounding box center [61, 84] width 57 height 59
